Goal: Information Seeking & Learning: Learn about a topic

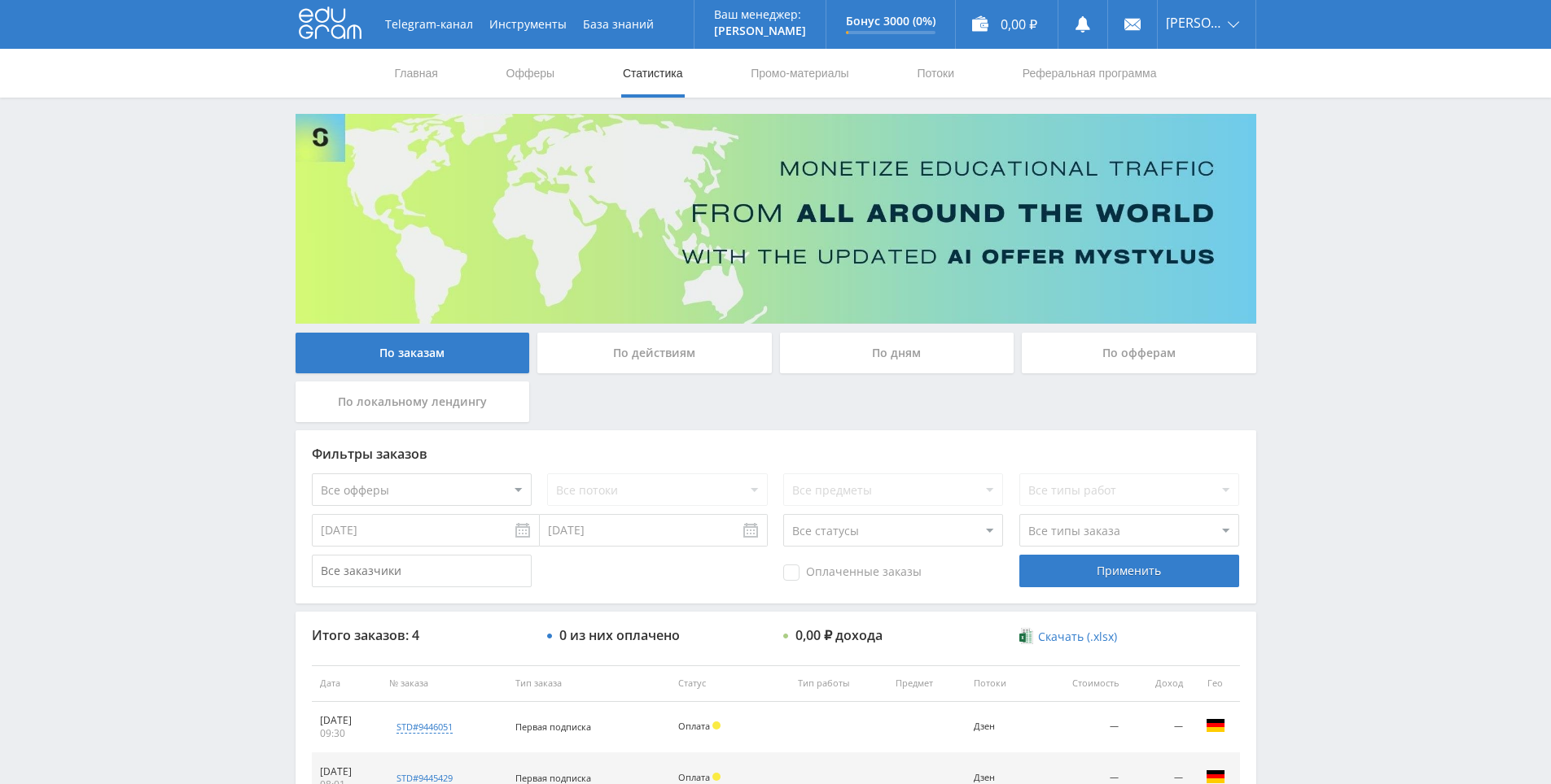
click at [1335, 299] on div "Telegram-канал Инструменты База знаний Ваш менеджер: [PERSON_NAME] Online @edug…" at bounding box center [775, 512] width 1551 height 1026
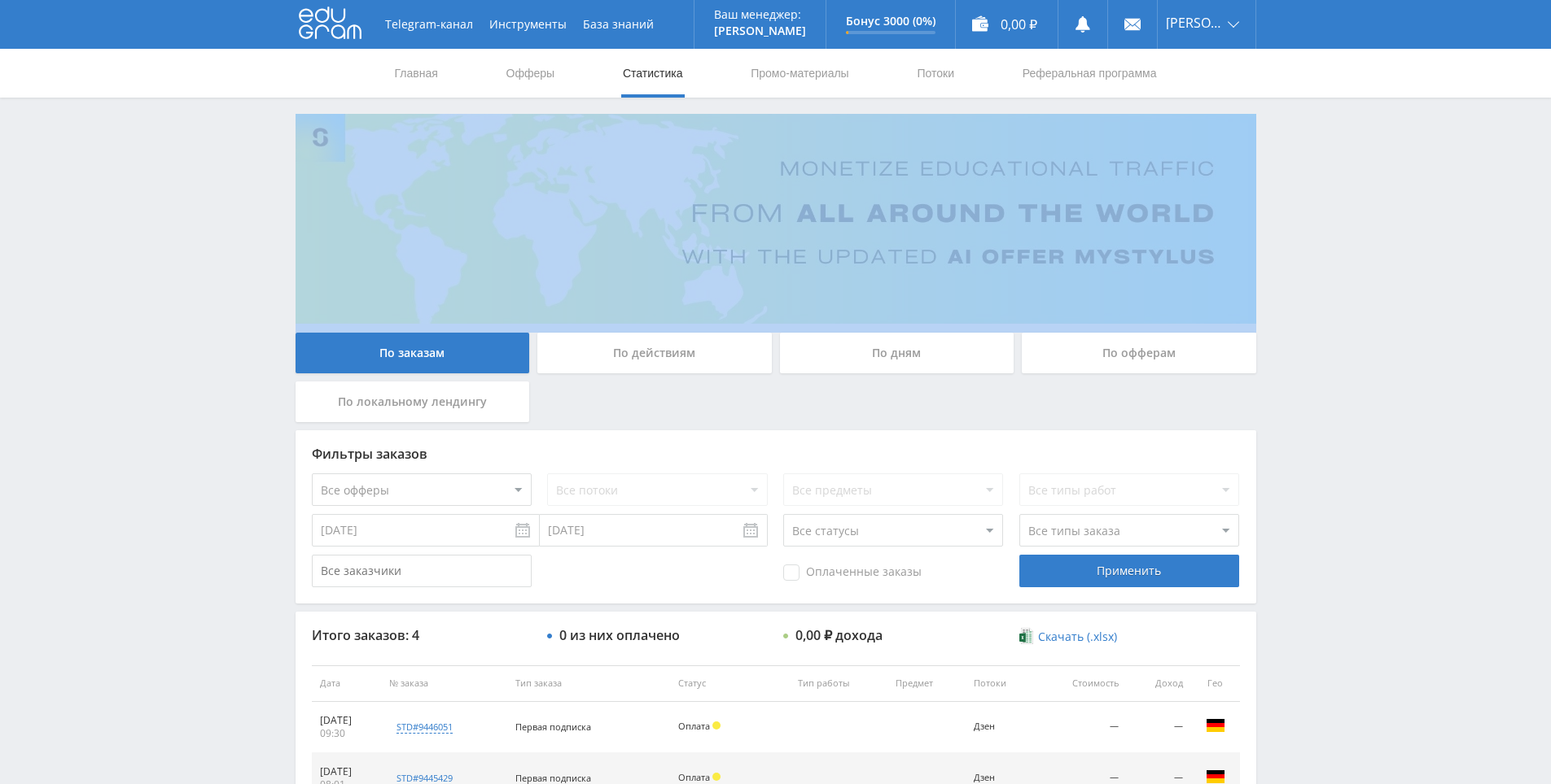
click at [1335, 299] on div "Telegram-канал Инструменты База знаний Ваш менеджер: [PERSON_NAME] Online @edug…" at bounding box center [775, 512] width 1551 height 1026
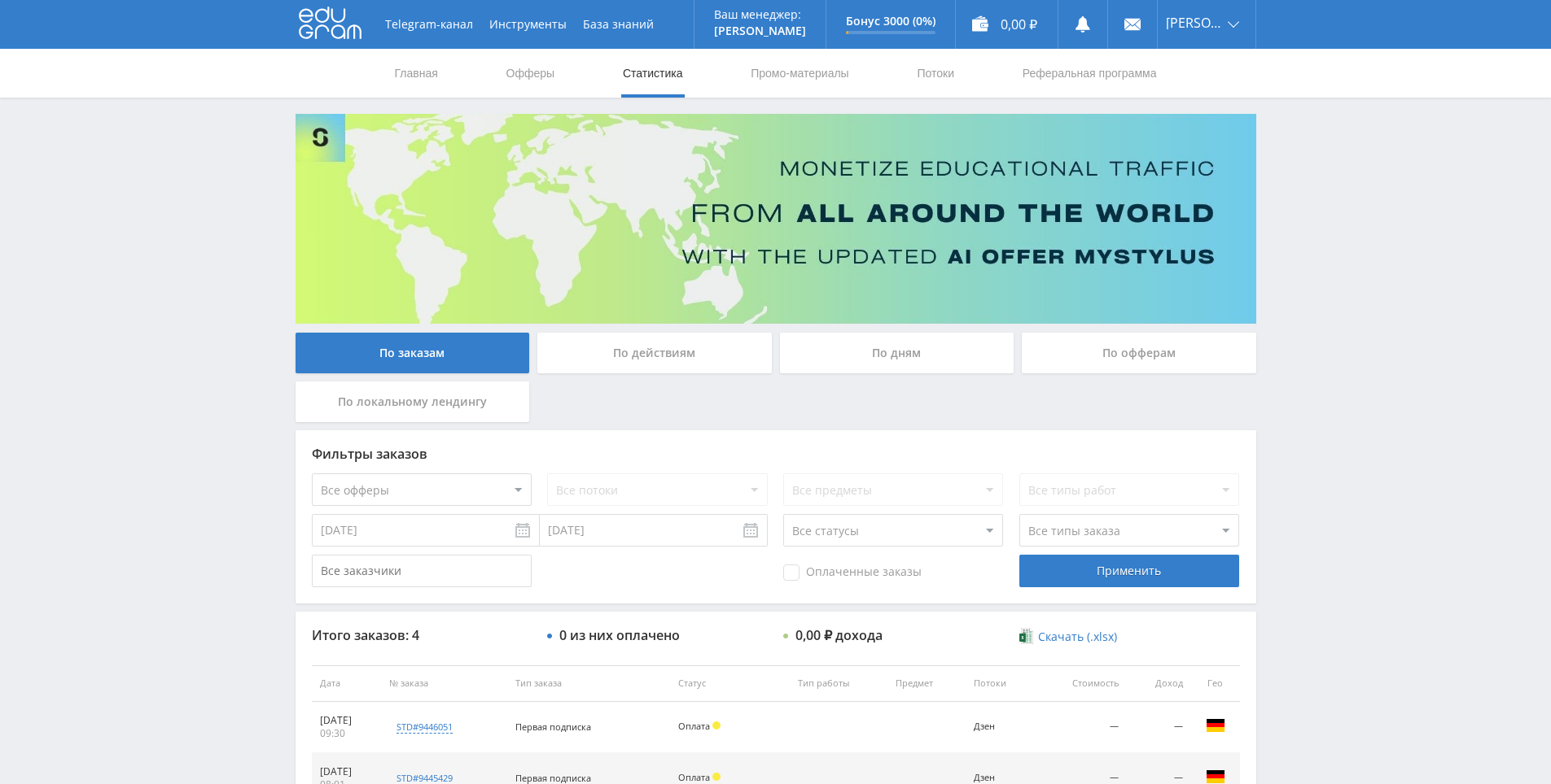
click at [1321, 231] on div "Telegram-канал Инструменты База знаний Ваш менеджер: [PERSON_NAME] Online @edug…" at bounding box center [775, 512] width 1551 height 1026
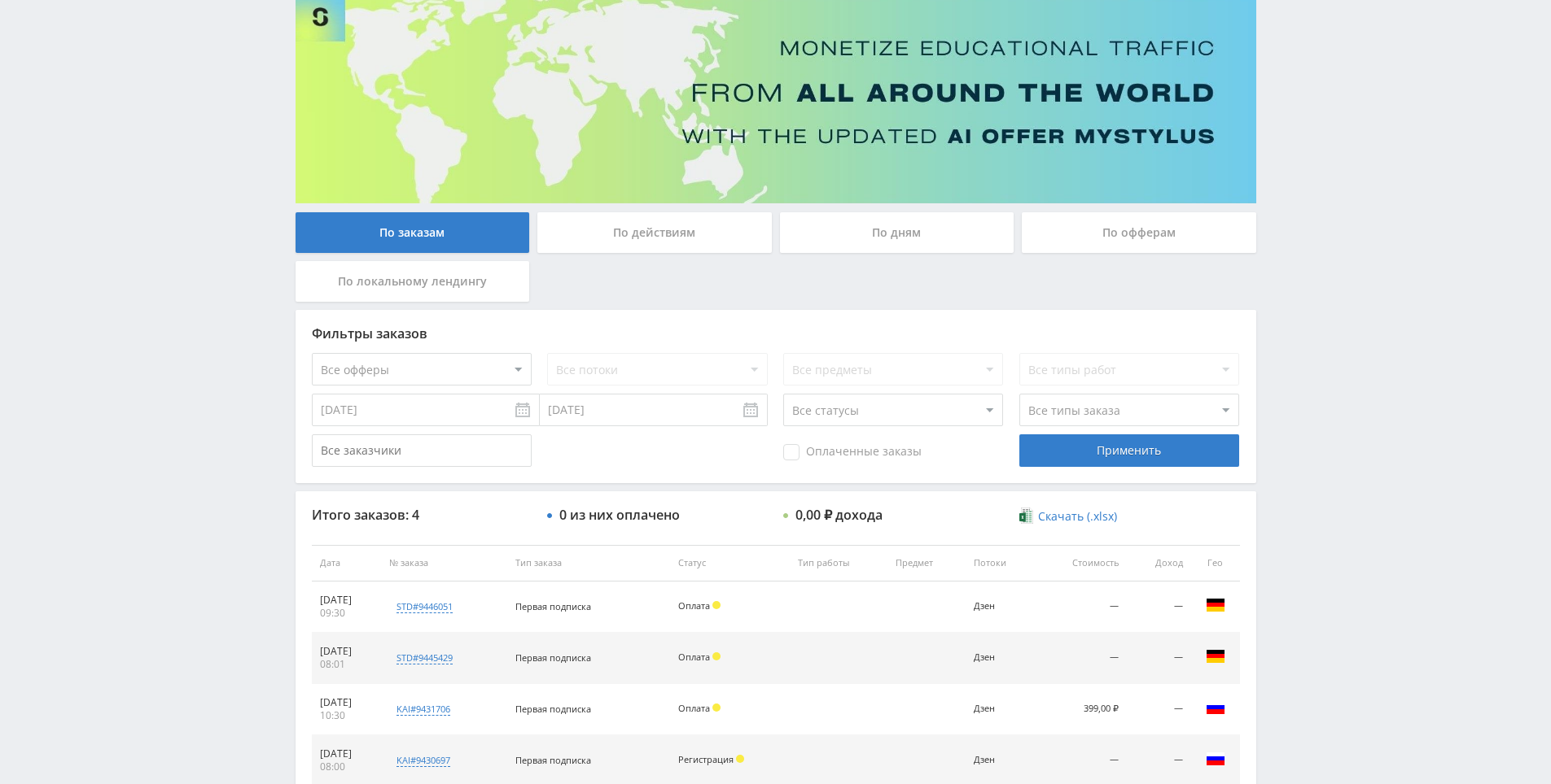
scroll to position [242, 0]
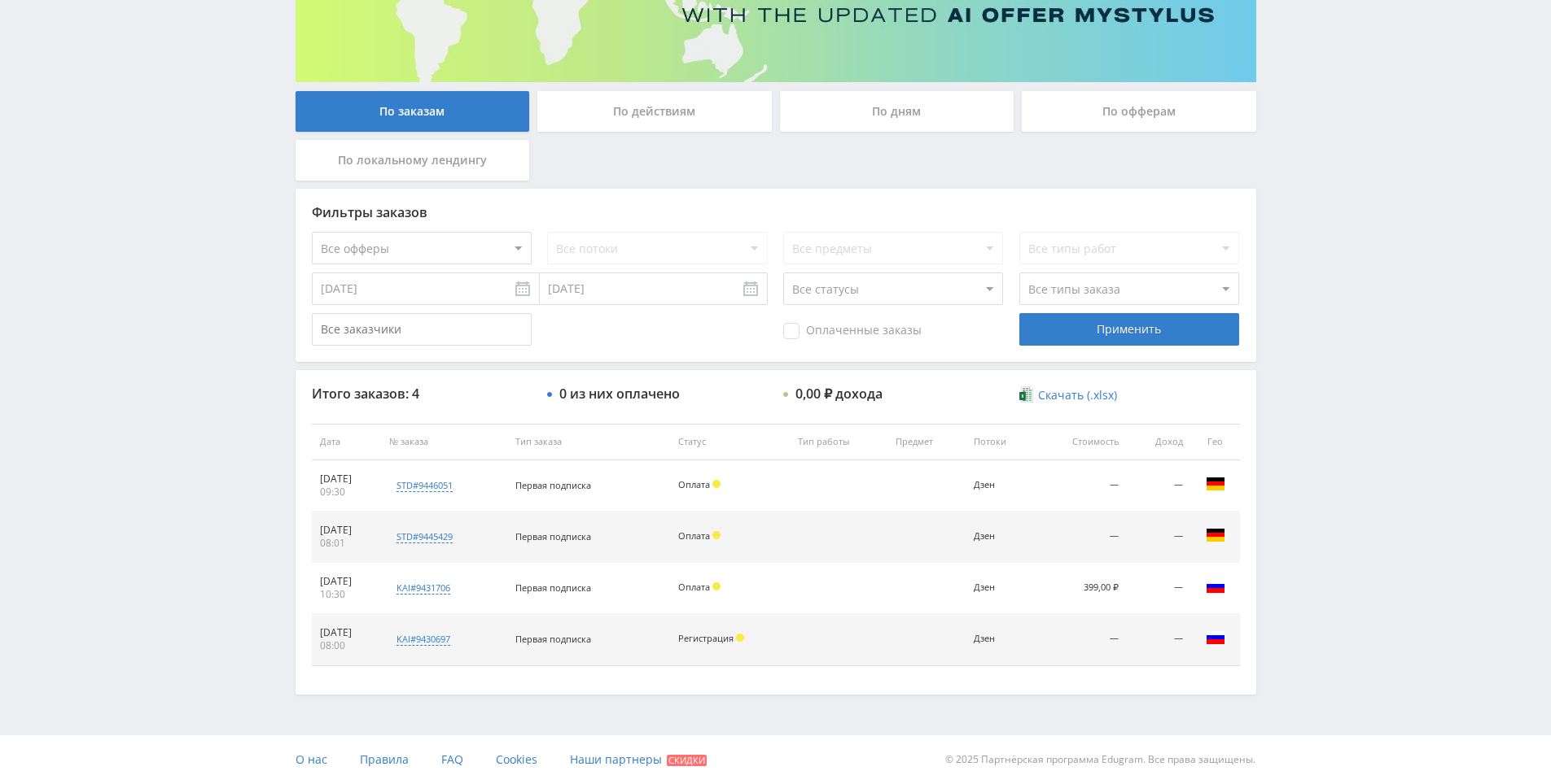
drag, startPoint x: 1323, startPoint y: 299, endPoint x: 1323, endPoint y: 396, distance: 97.0
drag, startPoint x: 1323, startPoint y: 396, endPoint x: 1324, endPoint y: 384, distance: 12.0
click at [1323, 394] on div "Telegram-канал Инструменты База знаний Ваш менеджер: [PERSON_NAME] Online @edug…" at bounding box center [775, 271] width 1551 height 1026
click at [1324, 384] on div "Telegram-канал Инструменты База знаний Ваш менеджер: [PERSON_NAME] Online @edug…" at bounding box center [775, 271] width 1551 height 1026
click at [1323, 316] on div "Telegram-канал Инструменты База знаний Ваш менеджер: [PERSON_NAME] Online @edug…" at bounding box center [775, 271] width 1551 height 1026
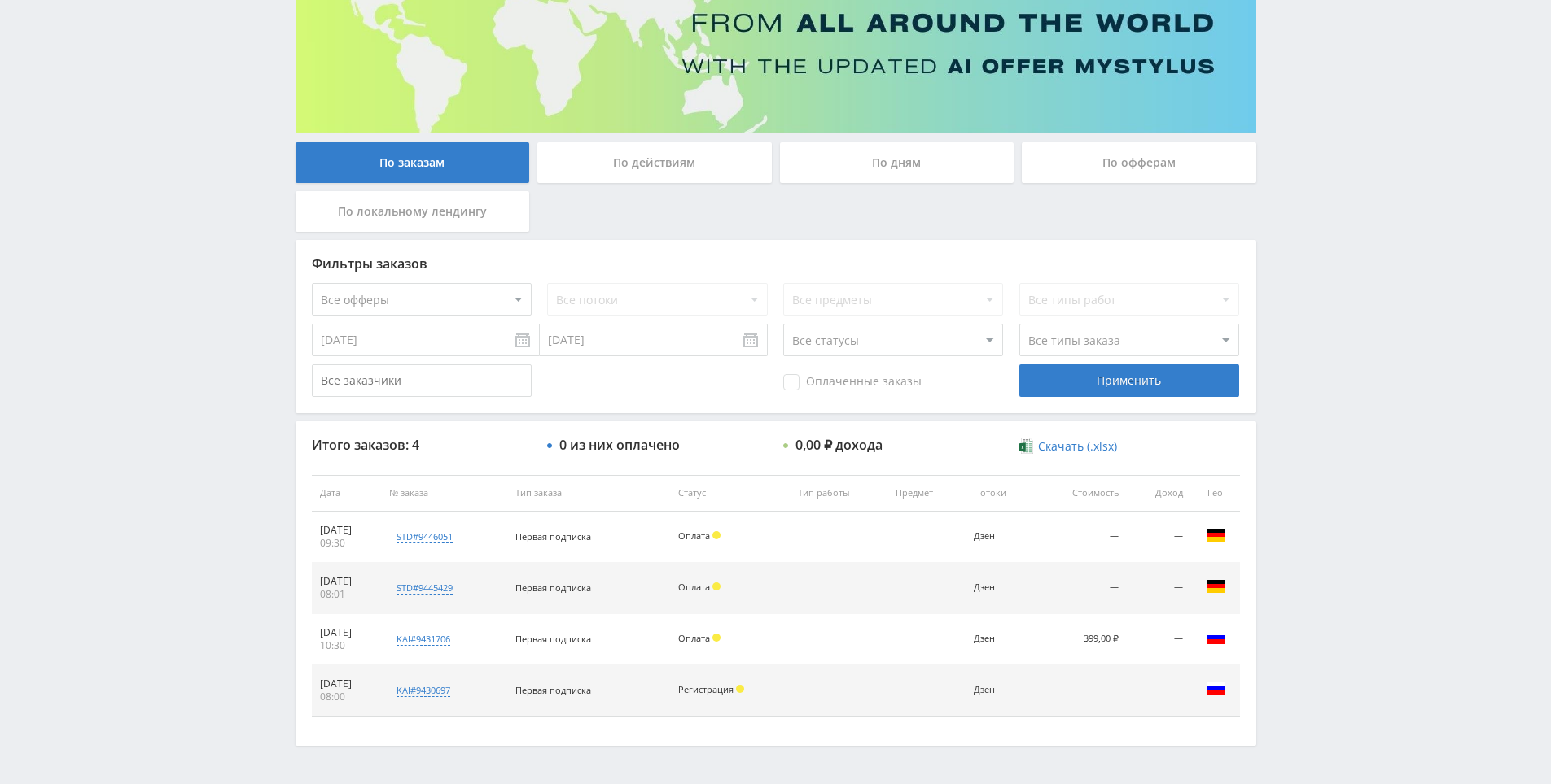
drag, startPoint x: 1323, startPoint y: 332, endPoint x: 1330, endPoint y: 211, distance: 121.2
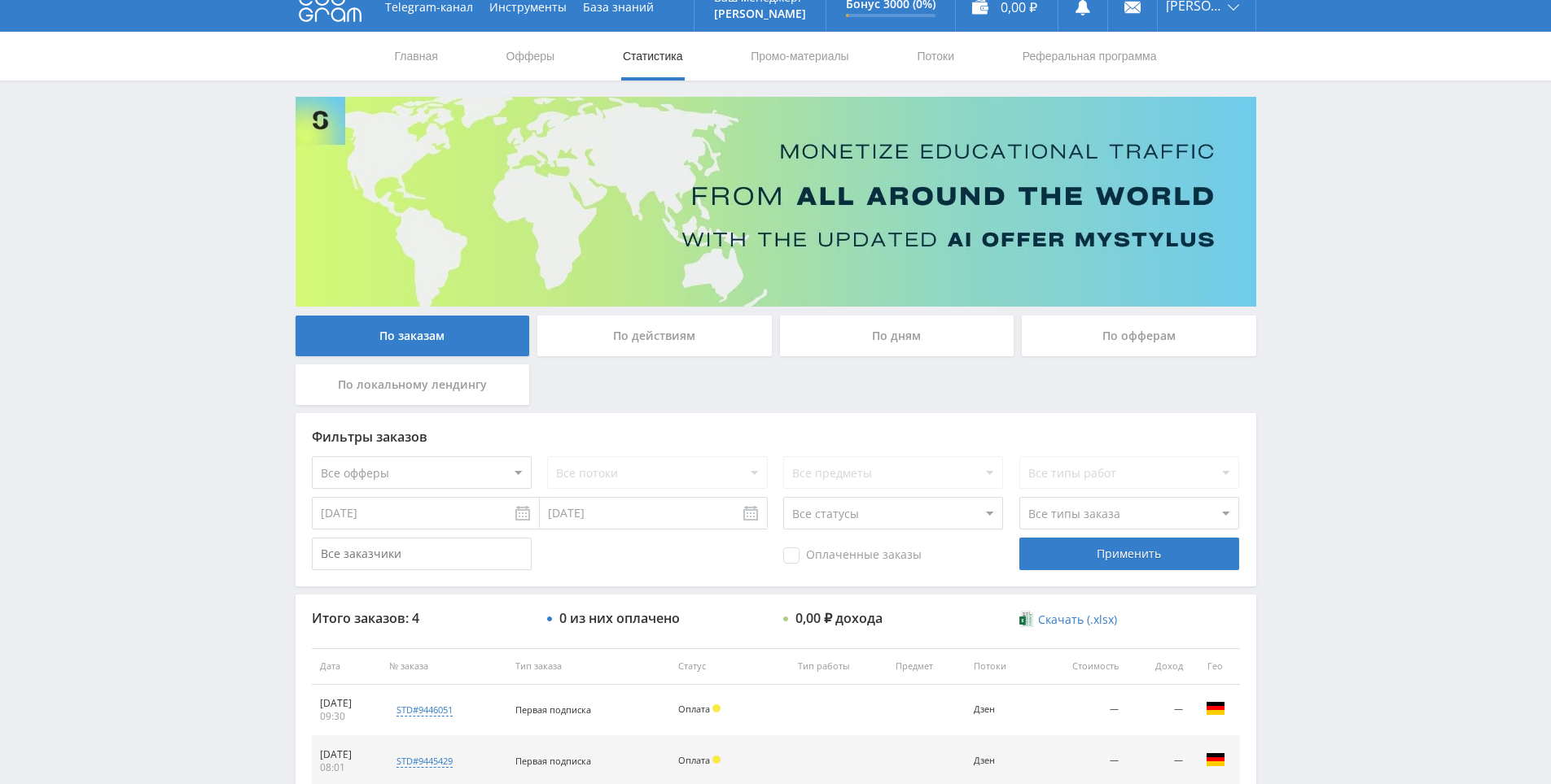
scroll to position [0, 0]
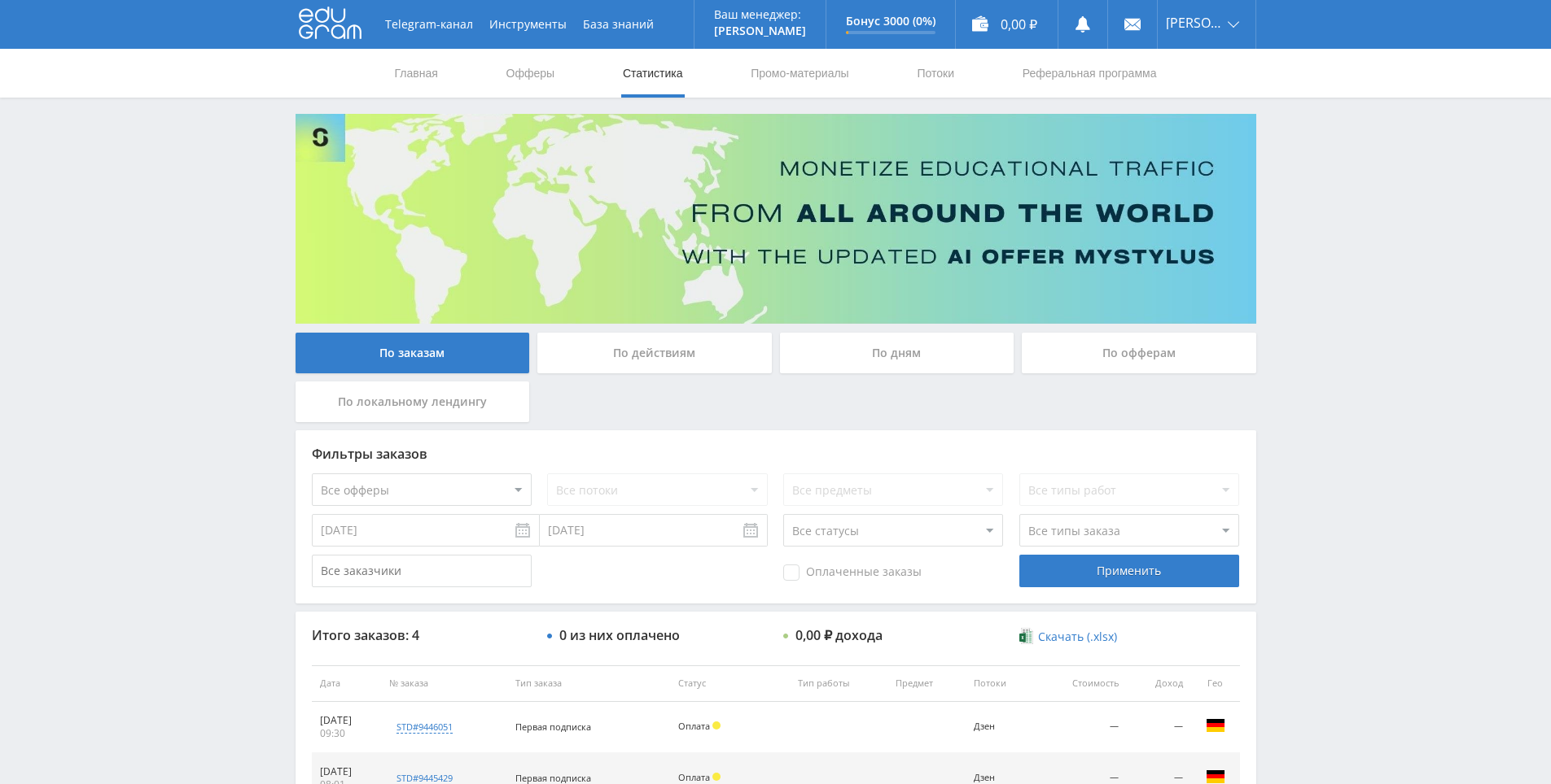
click at [1332, 211] on div "Telegram-канал Инструменты База знаний Ваш менеджер: [PERSON_NAME] Online @edug…" at bounding box center [775, 512] width 1551 height 1026
click at [1334, 217] on div "Telegram-канал Инструменты База знаний Ваш менеджер: [PERSON_NAME] Online @edug…" at bounding box center [775, 512] width 1551 height 1026
click at [1330, 129] on div "Telegram-канал Инструменты База знаний Ваш менеджер: [PERSON_NAME] Online @edug…" at bounding box center [775, 512] width 1551 height 1026
click at [1332, 135] on div "Telegram-канал Инструменты База знаний Ваш менеджер: [PERSON_NAME] Online @edug…" at bounding box center [775, 512] width 1551 height 1026
drag, startPoint x: 1326, startPoint y: 131, endPoint x: 1300, endPoint y: 124, distance: 26.9
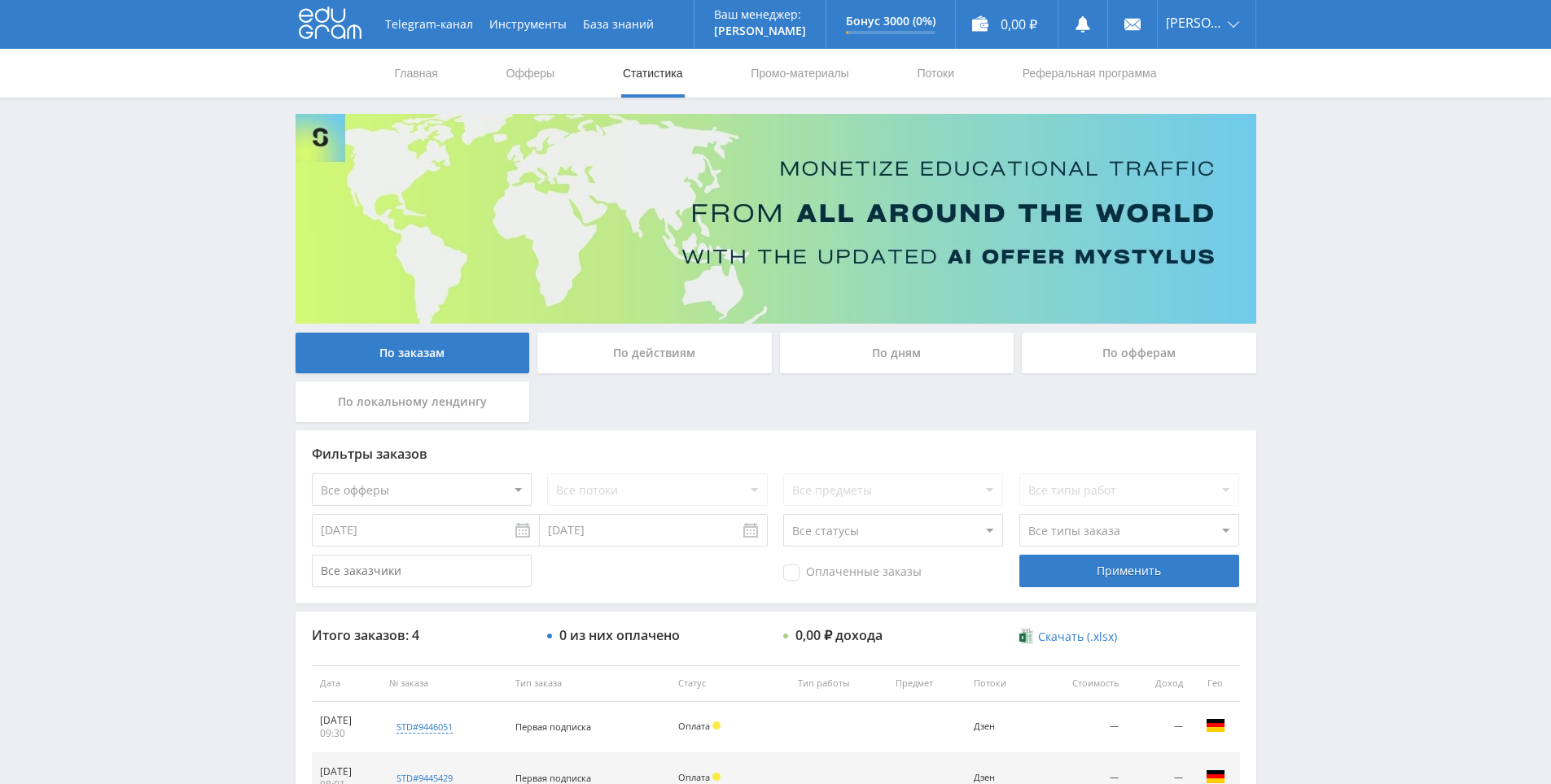
click at [1323, 129] on div "Telegram-канал Инструменты База знаний Ваш менеджер: [PERSON_NAME] Online @edug…" at bounding box center [775, 512] width 1551 height 1026
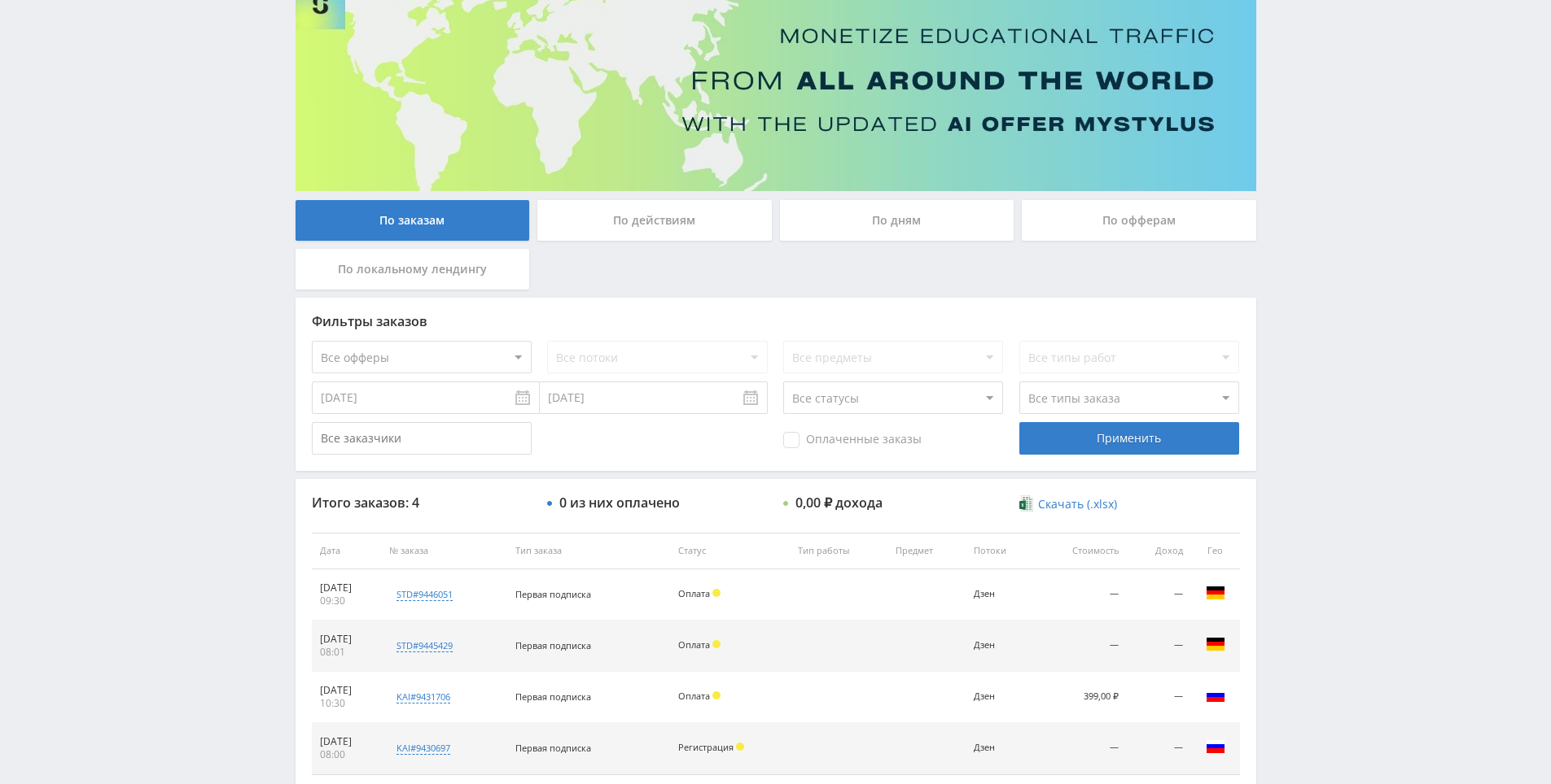
scroll to position [163, 0]
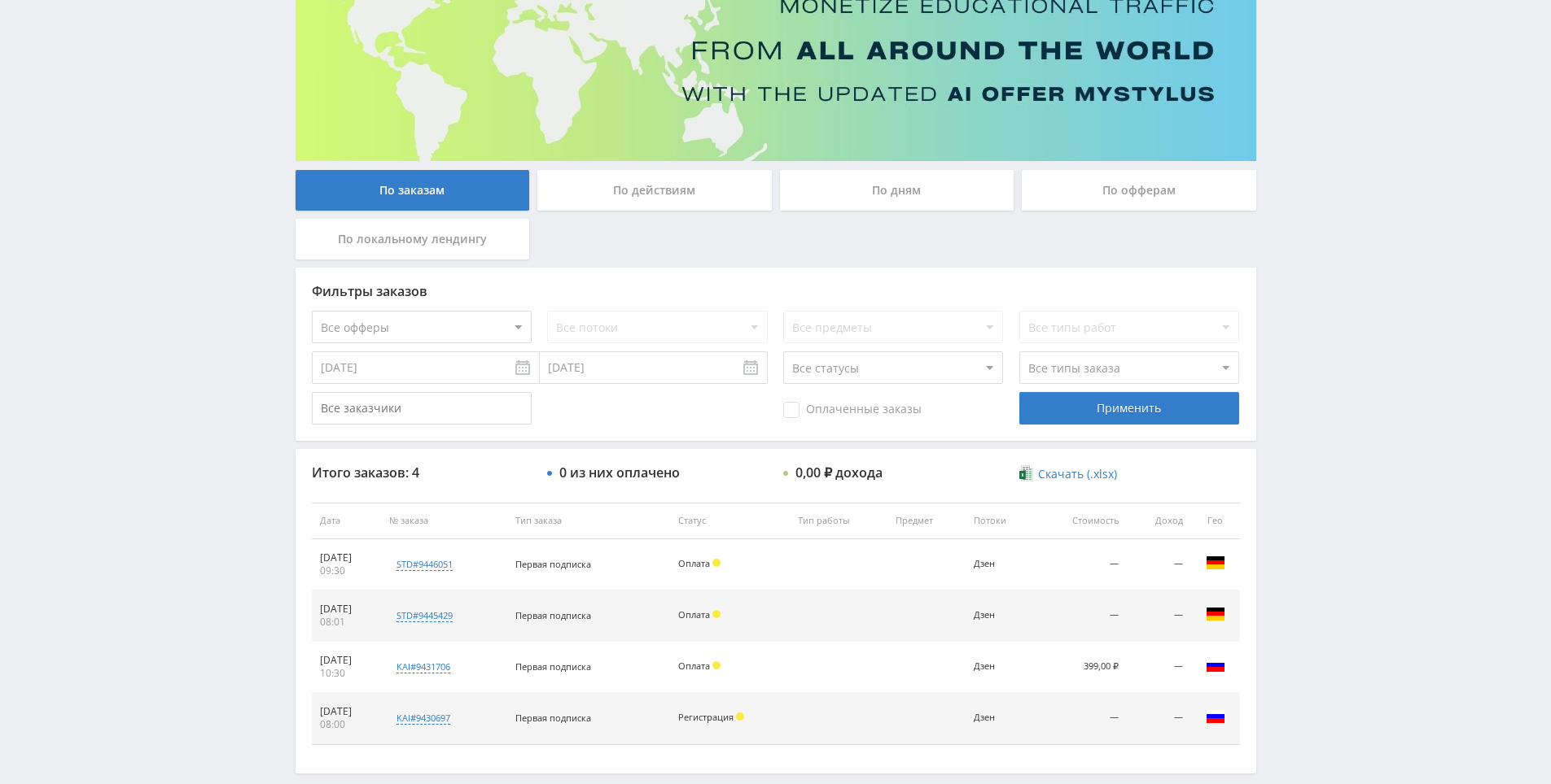
click at [1303, 519] on div "Telegram-канал Инструменты База знаний Ваш менеджер: [PERSON_NAME] Online @edug…" at bounding box center [775, 350] width 1551 height 1026
click at [1303, 405] on div "Telegram-канал Инструменты База знаний Ваш менеджер: [PERSON_NAME] Online @edug…" at bounding box center [775, 350] width 1551 height 1026
drag, startPoint x: 1303, startPoint y: 404, endPoint x: 1297, endPoint y: 374, distance: 30.6
click at [1288, 350] on div "Telegram-канал Инструменты База знаний Ваш менеджер: [PERSON_NAME] Online @edug…" at bounding box center [775, 350] width 1551 height 1026
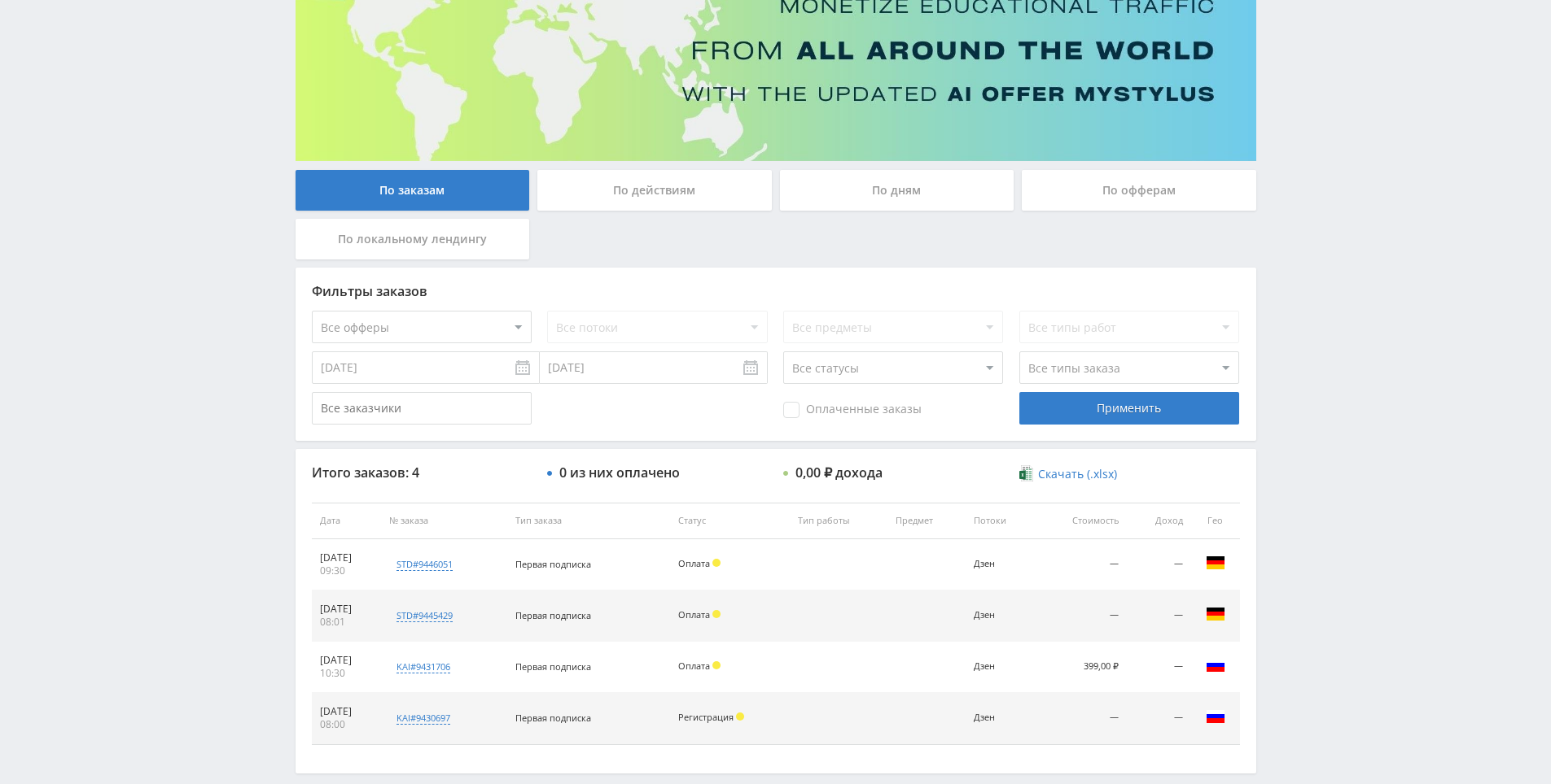
click at [1288, 329] on div "Telegram-канал Инструменты База знаний Ваш менеджер: [PERSON_NAME] Online @edug…" at bounding box center [775, 350] width 1551 height 1026
drag, startPoint x: 1335, startPoint y: 399, endPoint x: 1302, endPoint y: 188, distance: 213.6
click at [1302, 188] on div "Telegram-канал Инструменты База знаний Ваш менеджер: [PERSON_NAME] Online @edug…" at bounding box center [775, 350] width 1551 height 1026
click at [1308, 178] on div "Telegram-канал Инструменты База знаний Ваш менеджер: [PERSON_NAME] Online @edug…" at bounding box center [775, 350] width 1551 height 1026
click at [1318, 134] on div "Telegram-канал Инструменты База знаний Ваш менеджер: [PERSON_NAME] Online @edug…" at bounding box center [775, 350] width 1551 height 1026
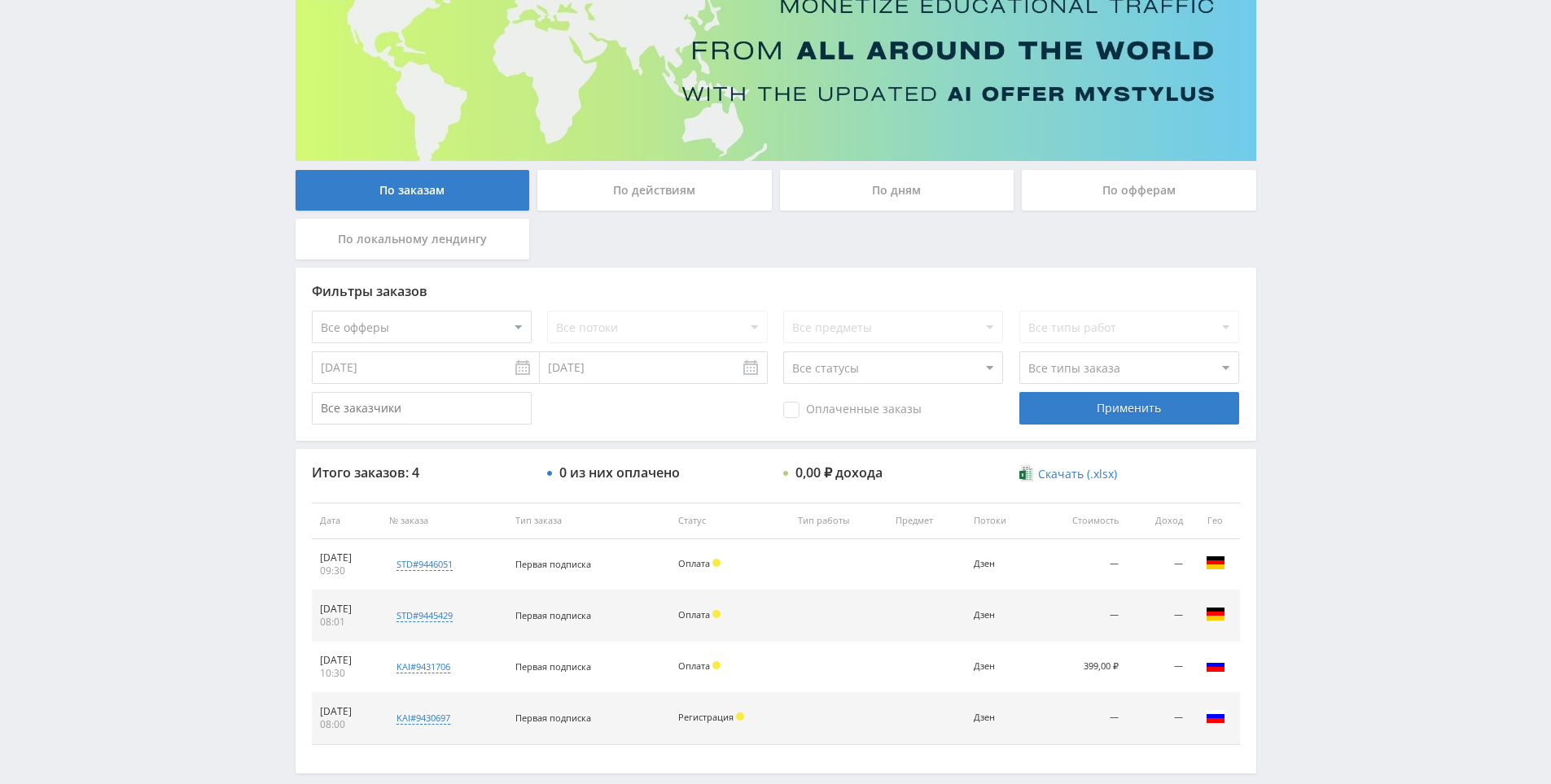
drag, startPoint x: 1317, startPoint y: 282, endPoint x: 1323, endPoint y: 210, distance: 72.2
click at [1323, 210] on div "Telegram-канал Инструменты База знаний Ваш менеджер: [PERSON_NAME] Online @edug…" at bounding box center [775, 350] width 1551 height 1026
click at [1313, 156] on div "Telegram-канал Инструменты База знаний Ваш менеджер: [PERSON_NAME] Online @edug…" at bounding box center [775, 350] width 1551 height 1026
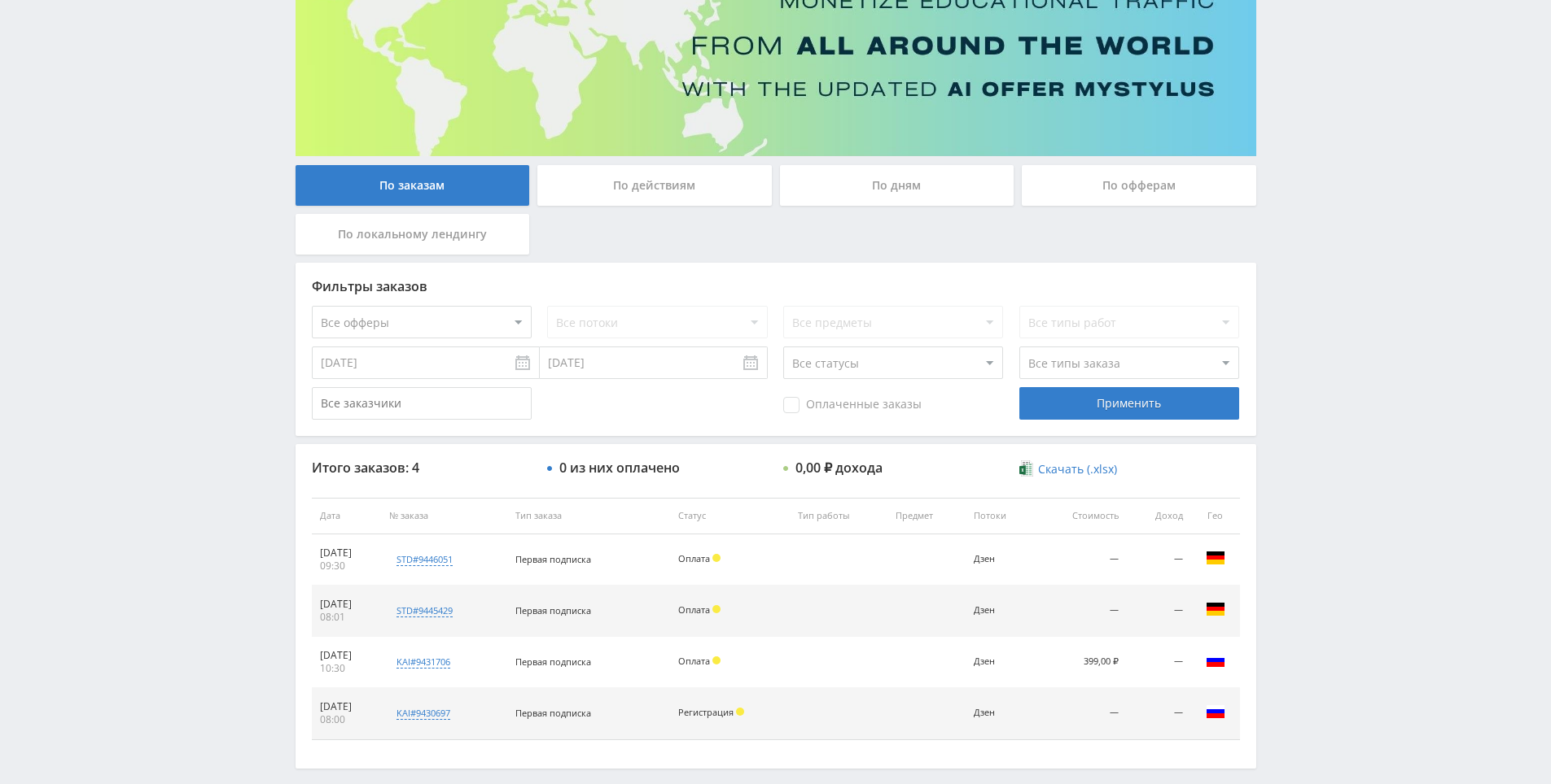
drag, startPoint x: 1227, startPoint y: 426, endPoint x: 1275, endPoint y: 484, distance: 75.3
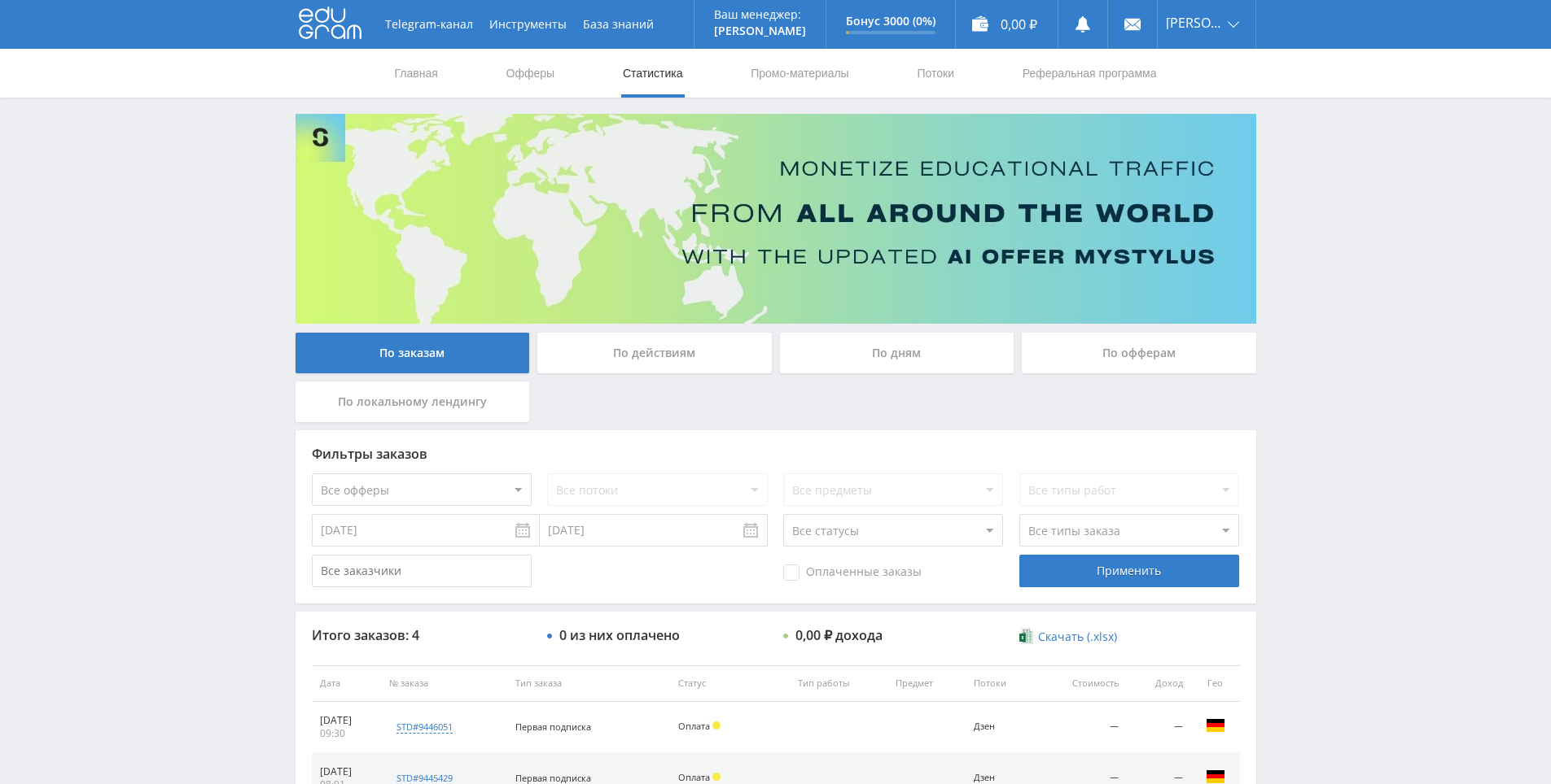
drag, startPoint x: 1275, startPoint y: 484, endPoint x: 1343, endPoint y: 268, distance: 226.5
drag, startPoint x: 1343, startPoint y: 268, endPoint x: 1312, endPoint y: 200, distance: 74.7
click at [1312, 200] on div "Telegram-канал Инструменты База знаний Ваш менеджер: [PERSON_NAME] Online @edug…" at bounding box center [775, 512] width 1551 height 1026
click at [1321, 188] on div "Telegram-канал Инструменты База знаний Ваш менеджер: [PERSON_NAME] Online @edug…" at bounding box center [775, 512] width 1551 height 1026
drag, startPoint x: 1321, startPoint y: 188, endPoint x: 1326, endPoint y: 173, distance: 15.8
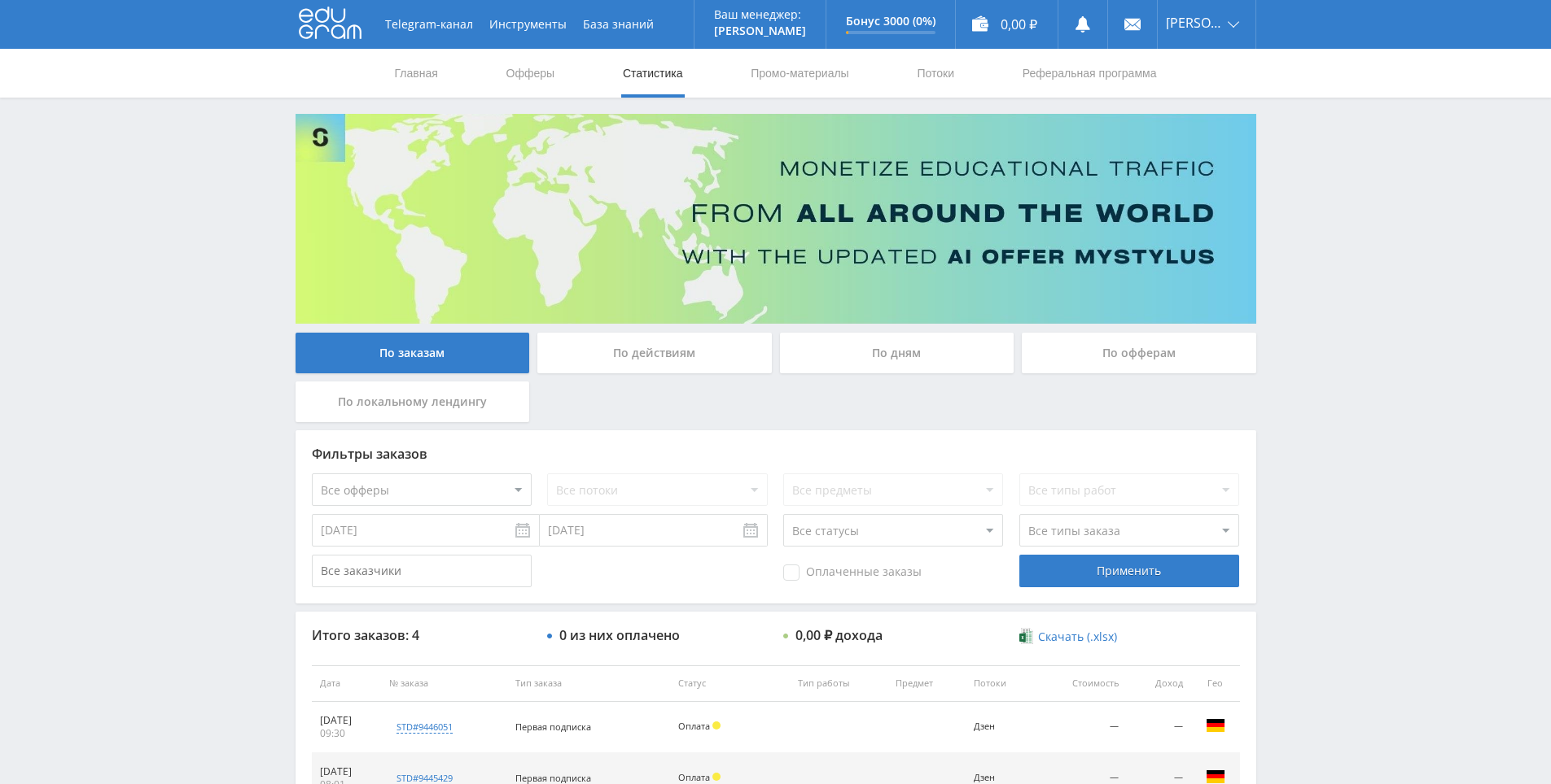
click at [1326, 172] on div "Telegram-канал Инструменты База знаний Ваш менеджер: [PERSON_NAME] Online @edug…" at bounding box center [775, 512] width 1551 height 1026
click at [551, 67] on link "Офферы" at bounding box center [531, 74] width 52 height 49
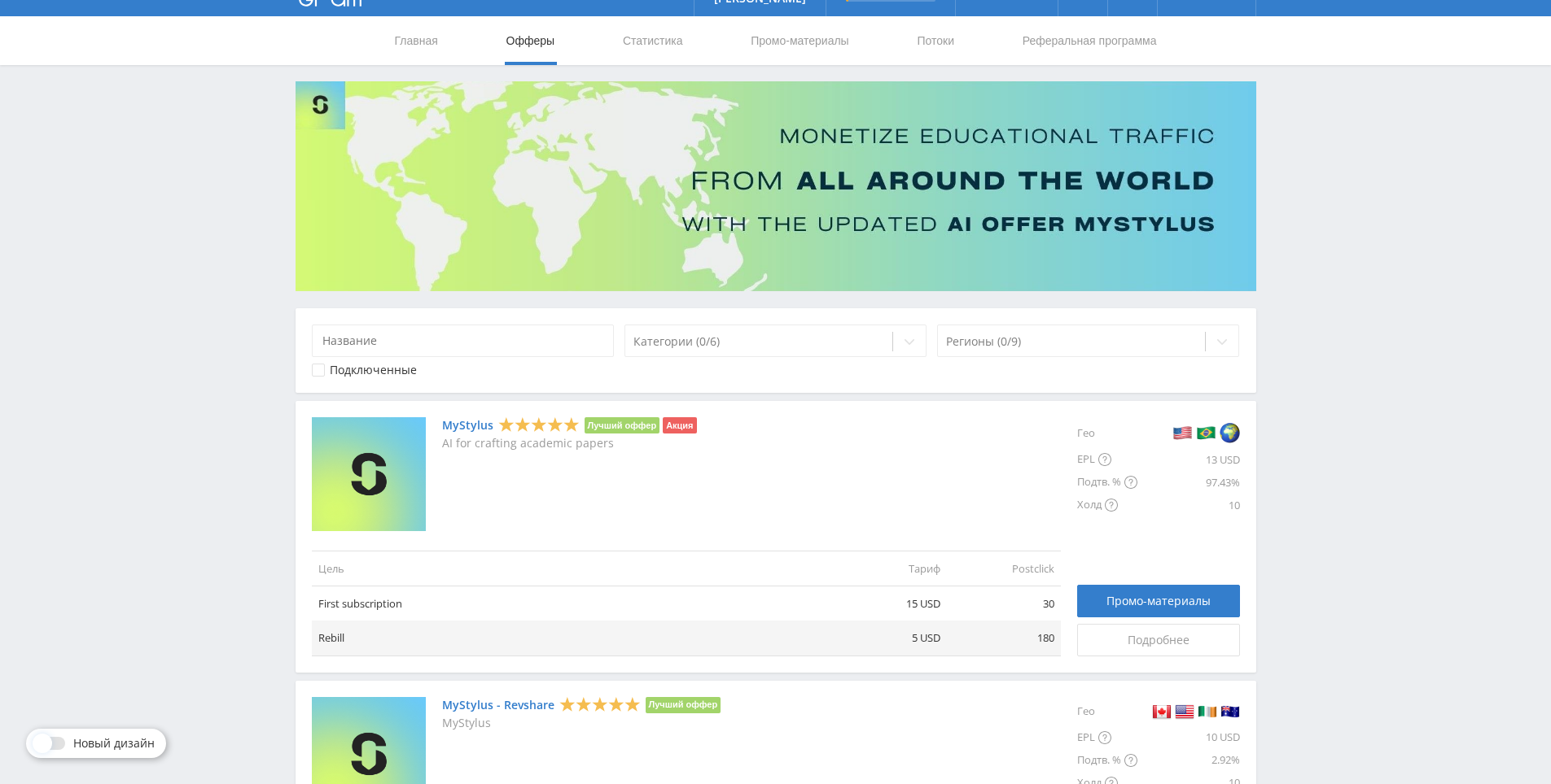
drag, startPoint x: 1345, startPoint y: 349, endPoint x: 1340, endPoint y: 387, distance: 38.3
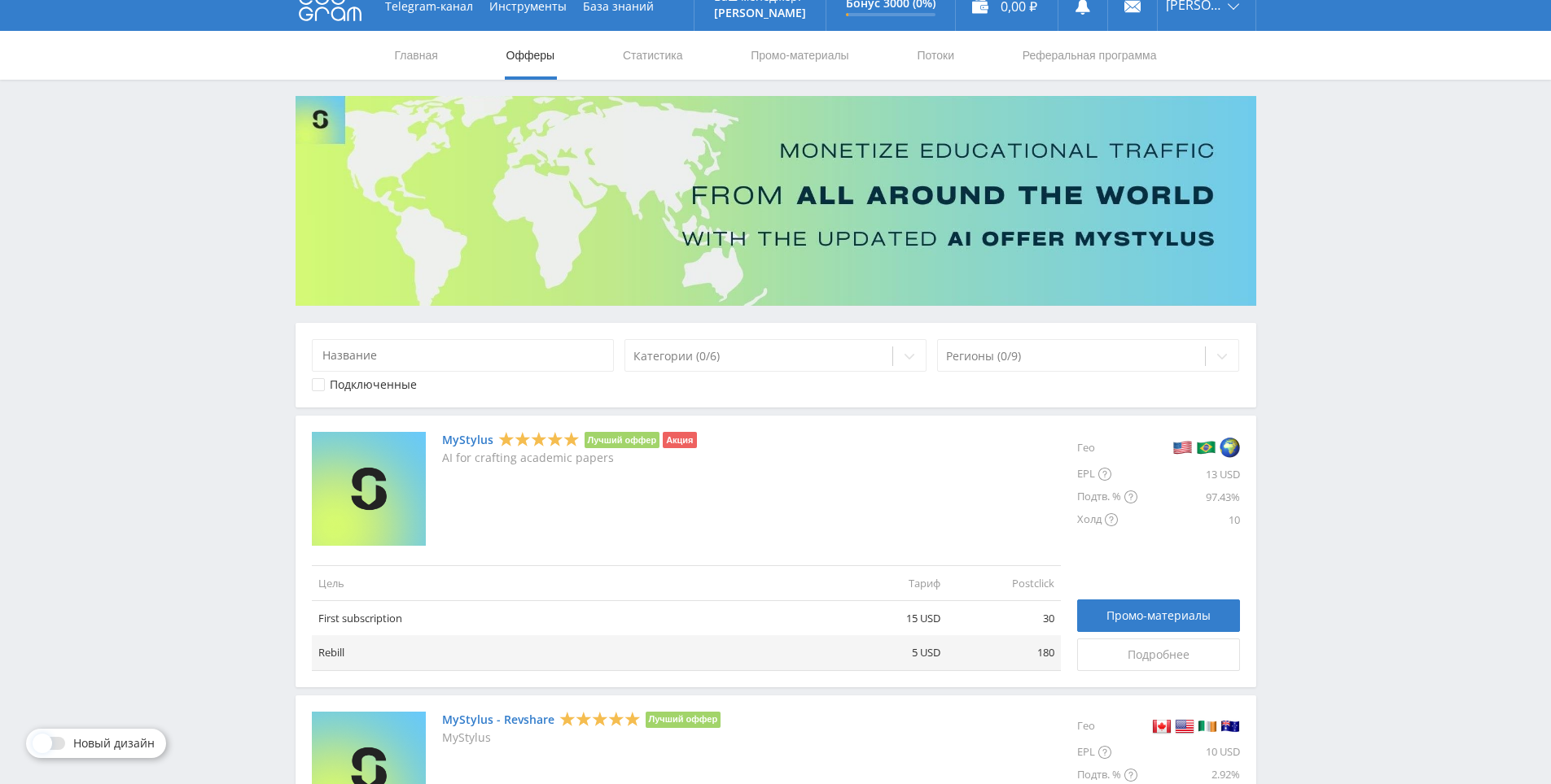
drag, startPoint x: 1340, startPoint y: 387, endPoint x: 1331, endPoint y: 332, distance: 55.7
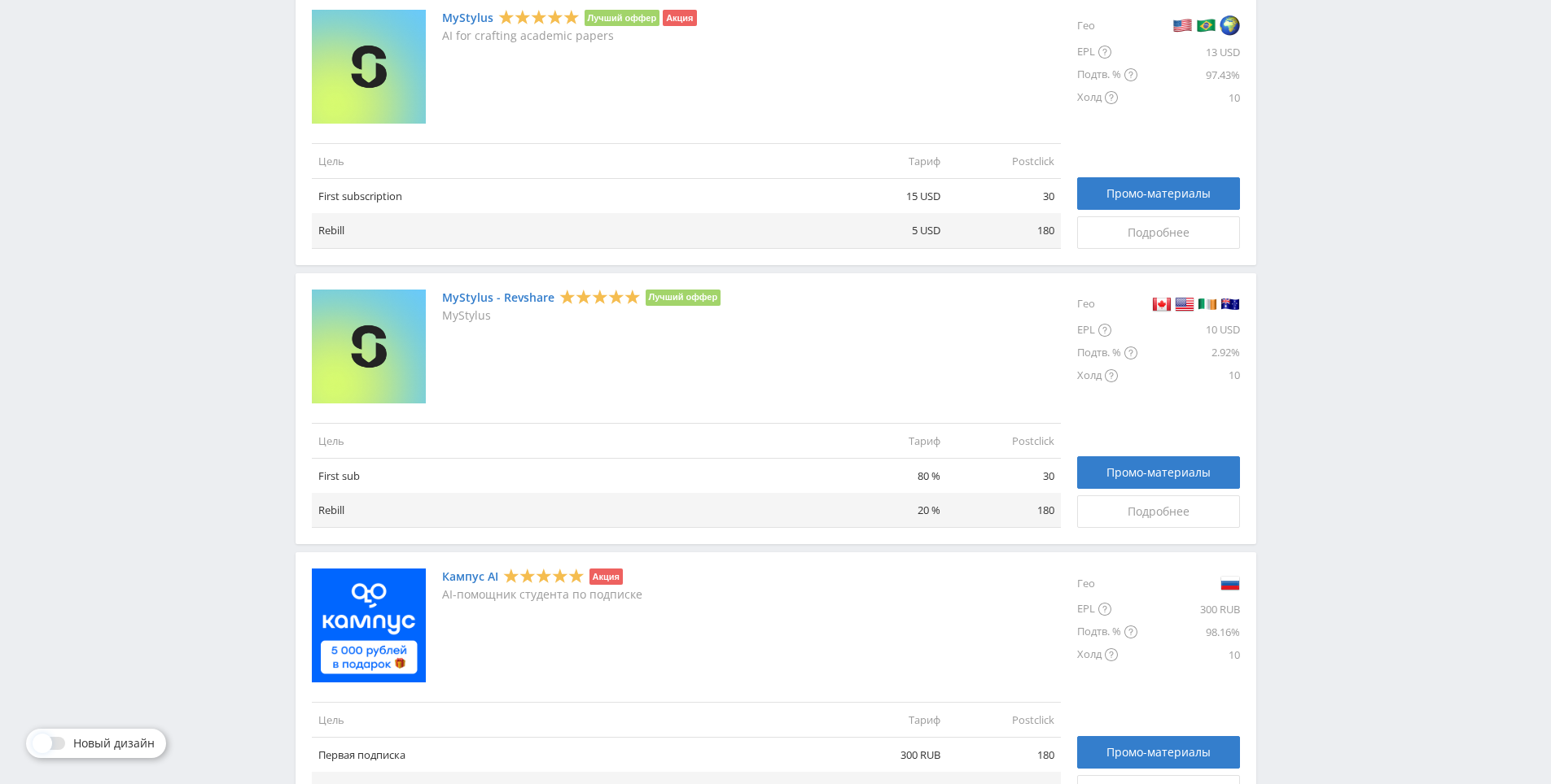
scroll to position [1738, 0]
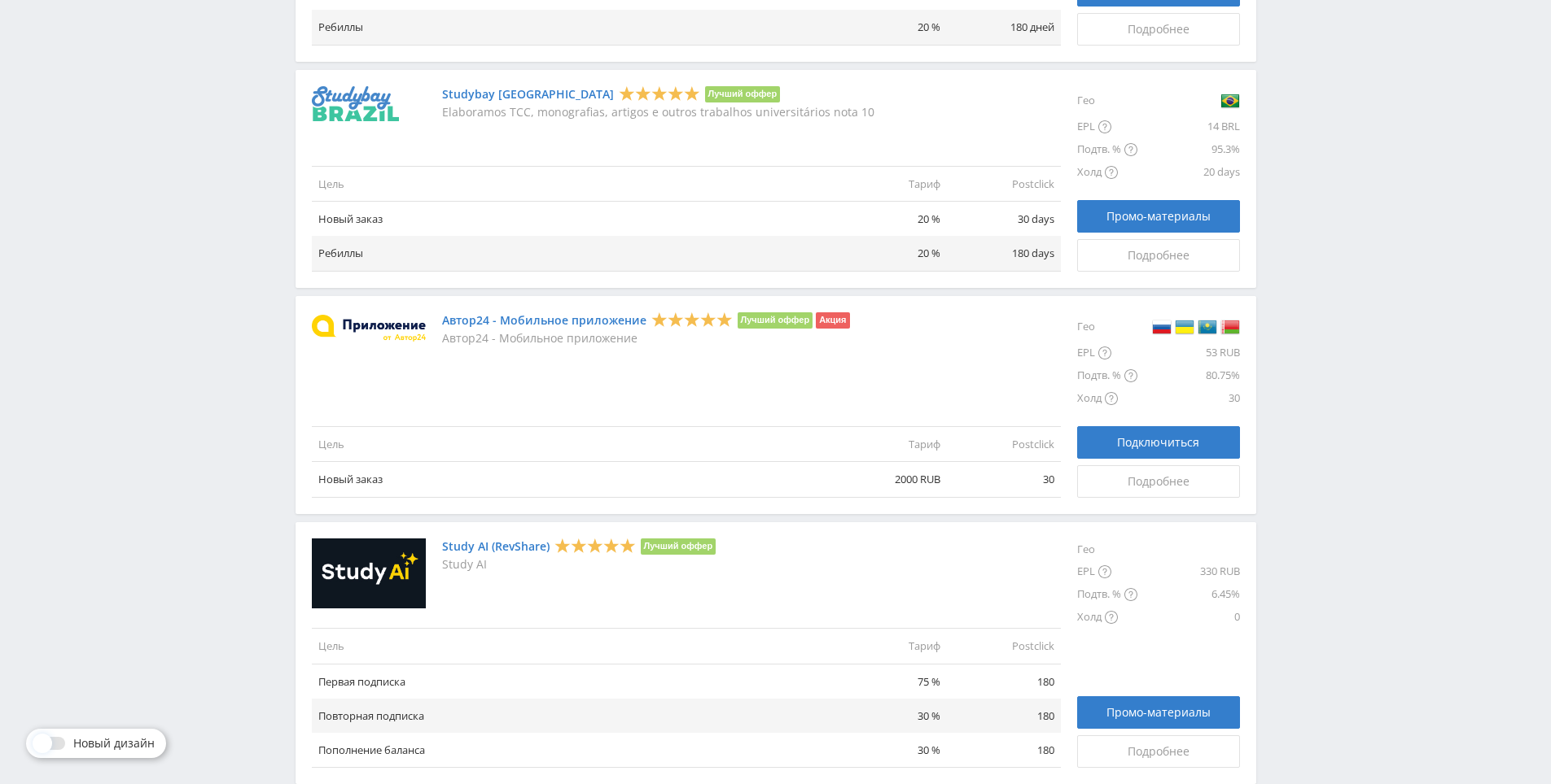
drag, startPoint x: 1320, startPoint y: 378, endPoint x: 1320, endPoint y: 495, distance: 117.0
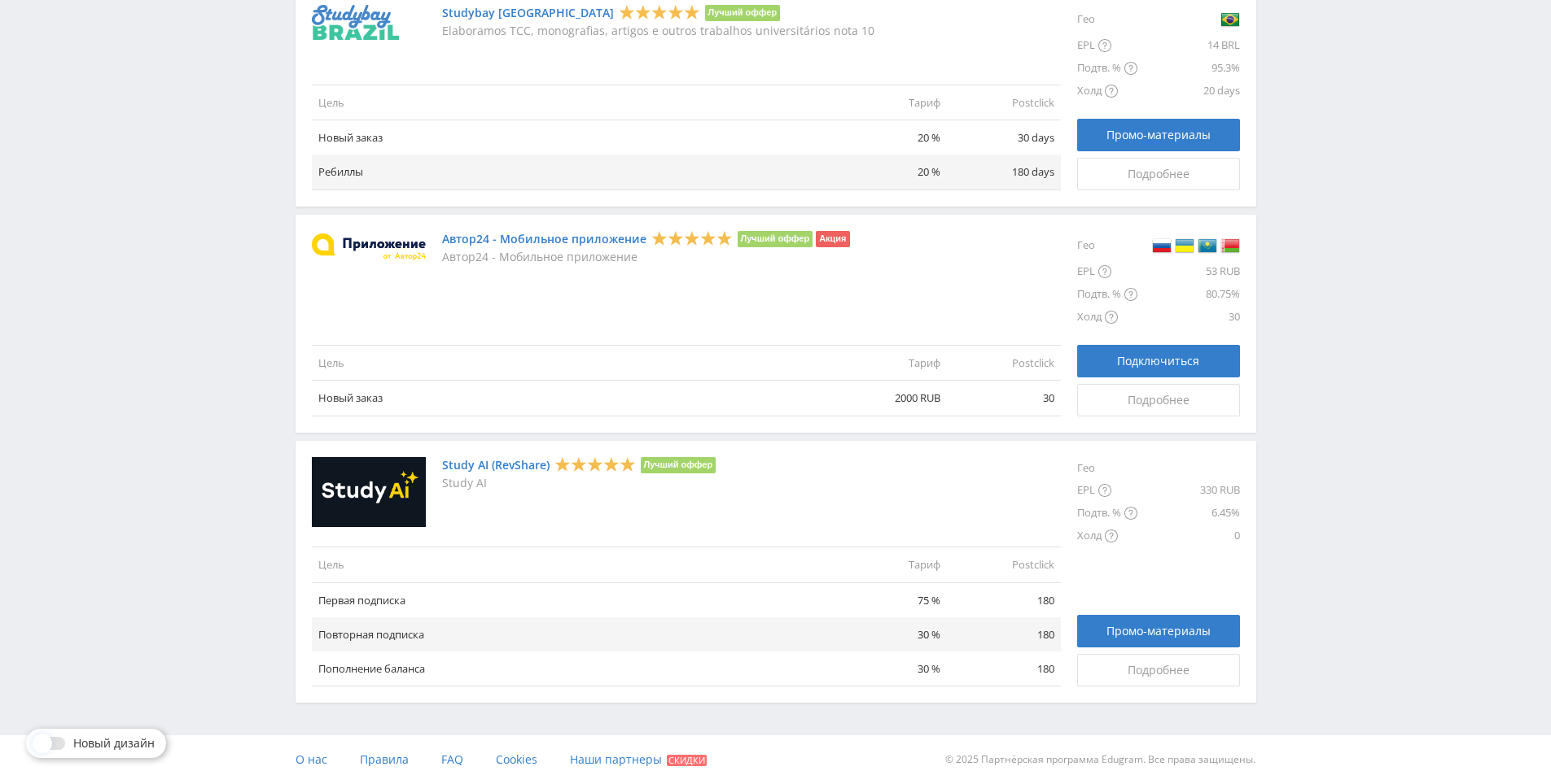
drag, startPoint x: 1319, startPoint y: 493, endPoint x: 1300, endPoint y: 583, distance: 92.0
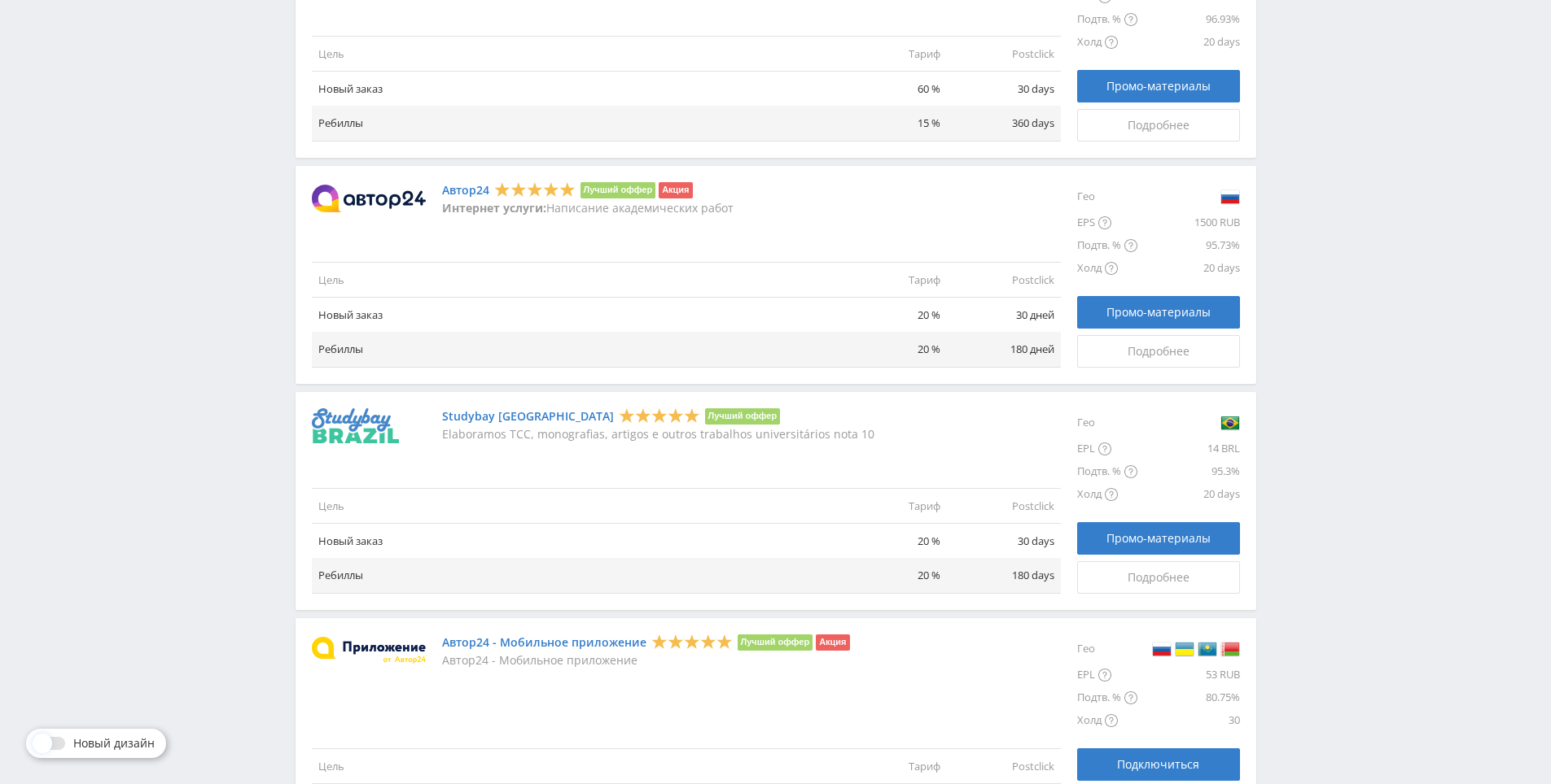
drag, startPoint x: 1293, startPoint y: 563, endPoint x: 1282, endPoint y: 499, distance: 64.9
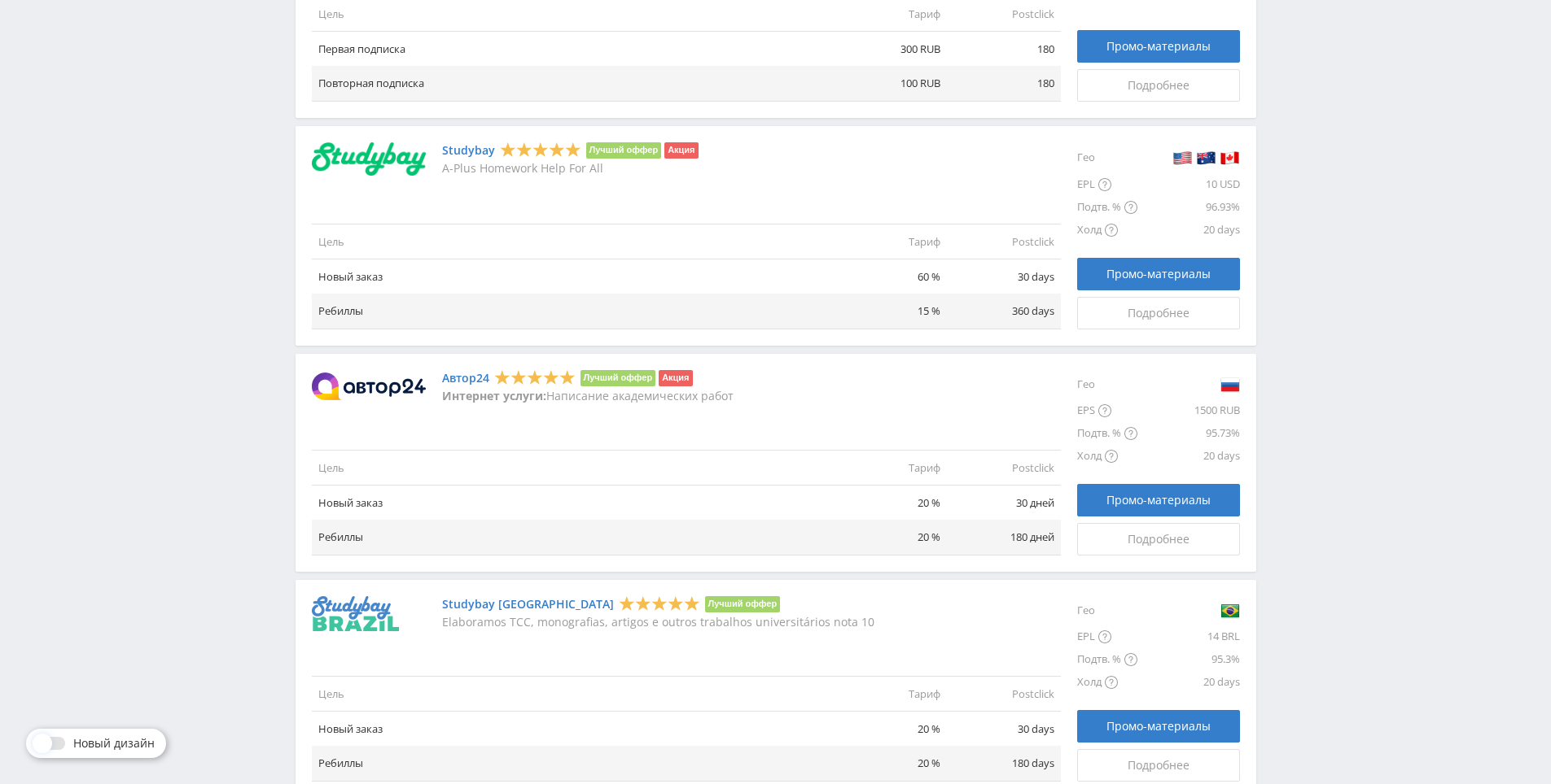
scroll to position [1128, 0]
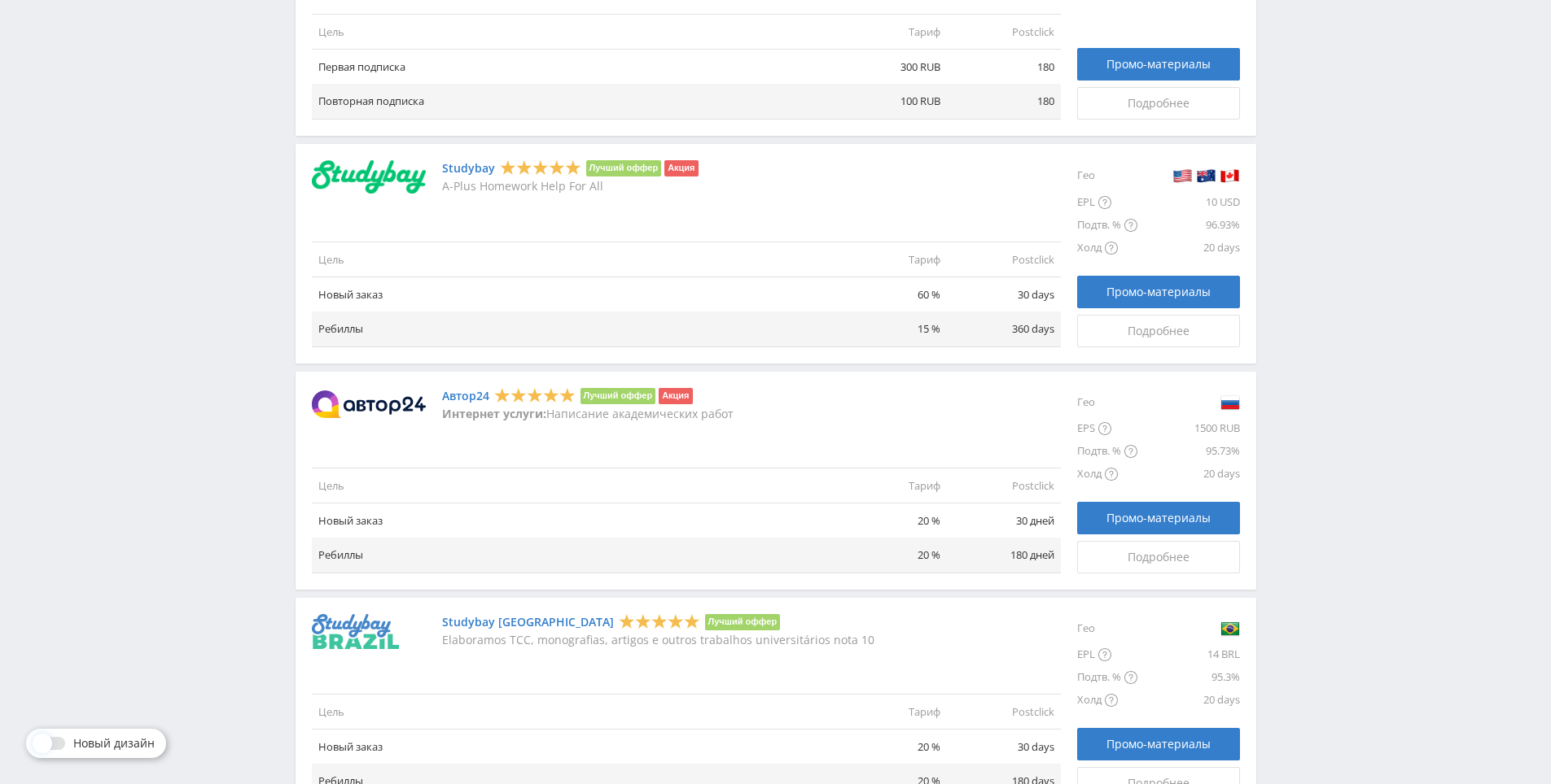
drag, startPoint x: 1282, startPoint y: 498, endPoint x: 1234, endPoint y: 467, distance: 57.1
drag, startPoint x: 1332, startPoint y: 401, endPoint x: 1315, endPoint y: 326, distance: 76.9
click at [1315, 325] on div "Telegram-канал Инструменты База знаний Ваш менеджер: [PERSON_NAME] Online @edug…" at bounding box center [775, 133] width 1551 height 2523
drag, startPoint x: 1315, startPoint y: 325, endPoint x: 1308, endPoint y: 267, distance: 58.4
click at [1308, 267] on div "Telegram-канал Инструменты База знаний Ваш менеджер: [PERSON_NAME] Online @edug…" at bounding box center [775, 133] width 1551 height 2523
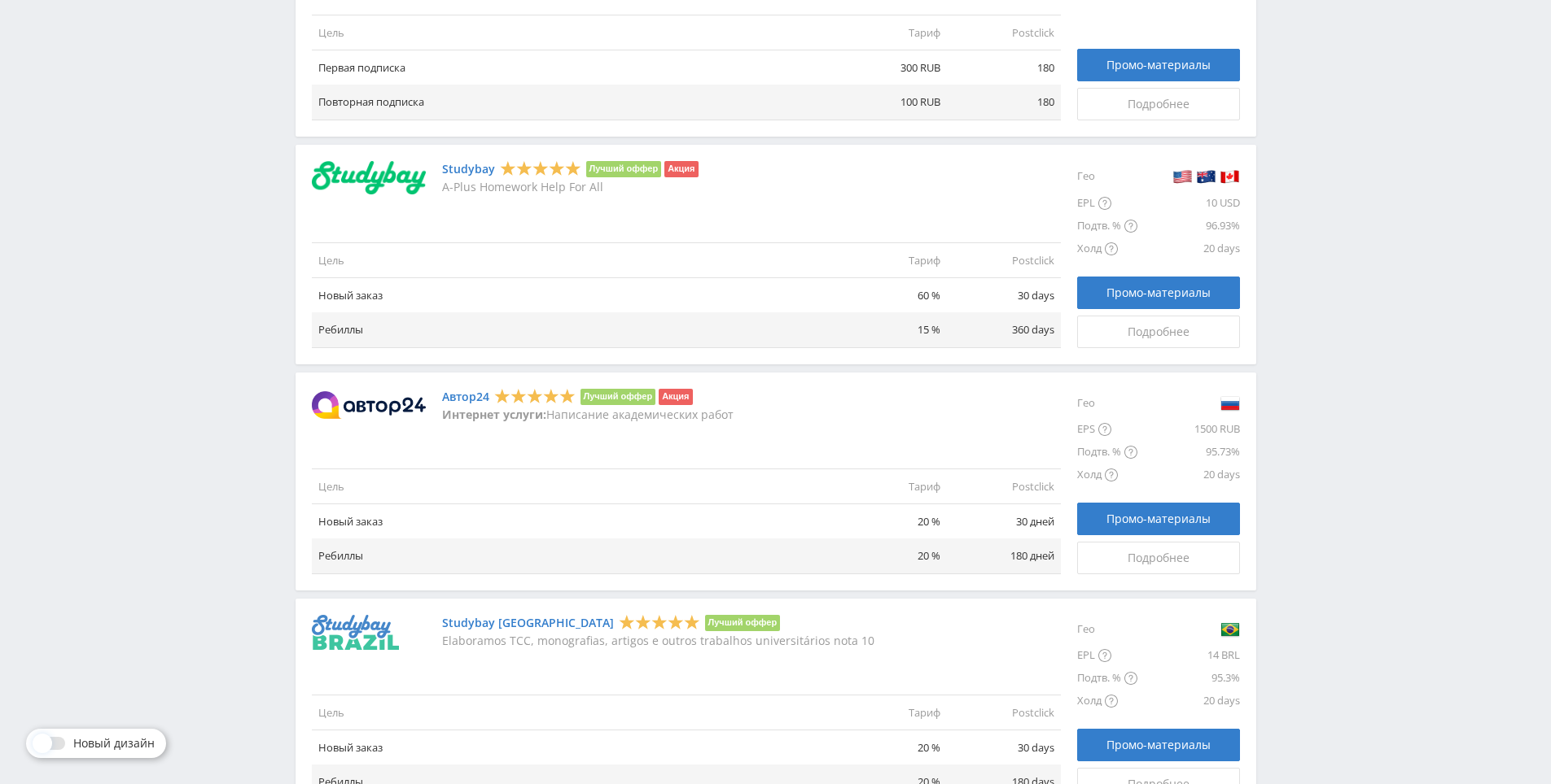
drag, startPoint x: 1308, startPoint y: 267, endPoint x: 1302, endPoint y: 246, distance: 21.8
click at [1302, 246] on div "Telegram-канал Инструменты База знаний Ваш менеджер: [PERSON_NAME] Online @edug…" at bounding box center [775, 133] width 1551 height 2523
drag, startPoint x: 1302, startPoint y: 240, endPoint x: 1298, endPoint y: 198, distance: 42.2
drag, startPoint x: 1298, startPoint y: 198, endPoint x: 1301, endPoint y: 188, distance: 10.4
click at [1298, 197] on div "Telegram-канал Инструменты База знаний Ваш менеджер: [PERSON_NAME] Online @edug…" at bounding box center [775, 133] width 1551 height 2523
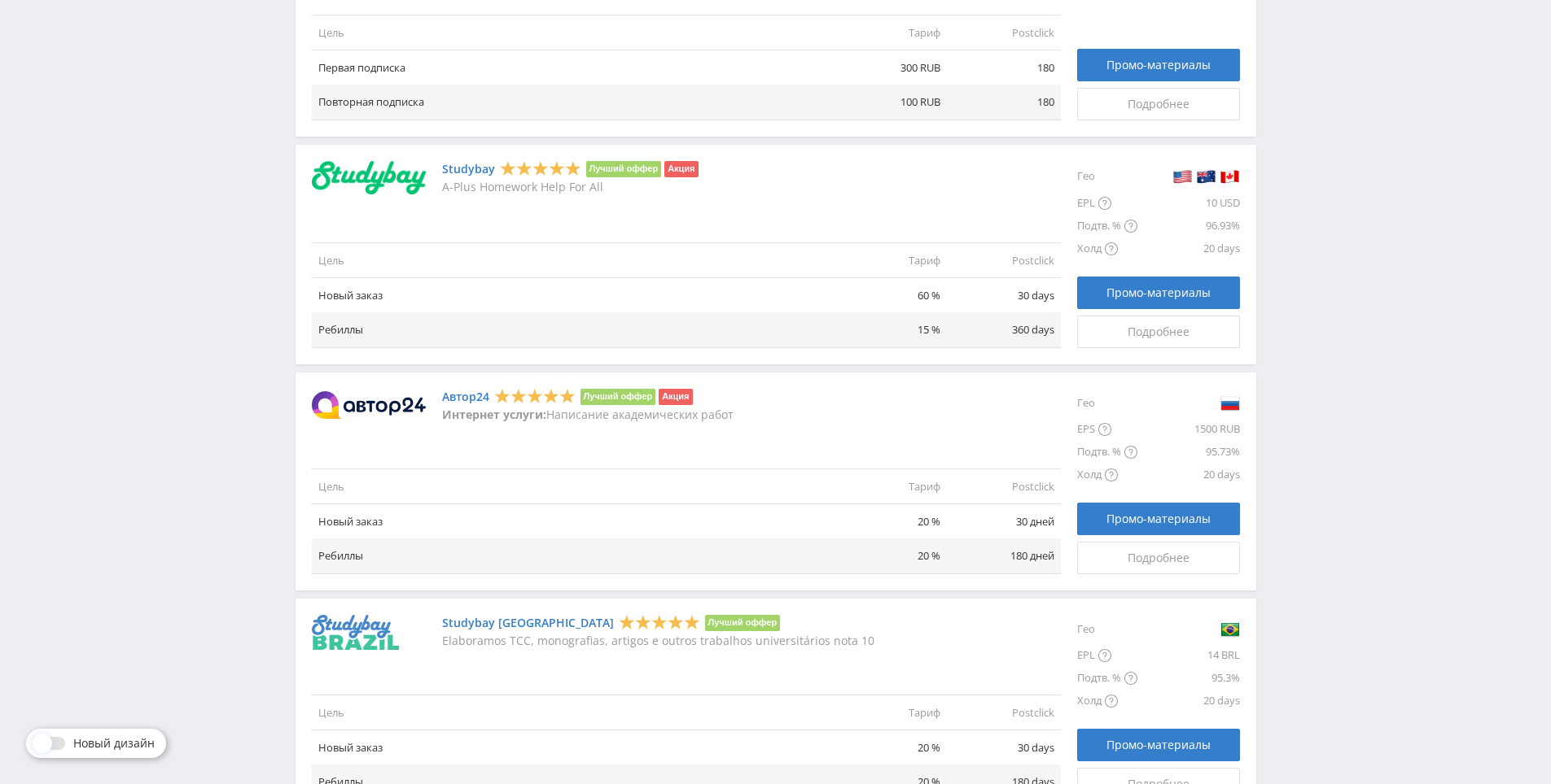
drag, startPoint x: 1301, startPoint y: 187, endPoint x: 1286, endPoint y: 212, distance: 29.2
click at [1307, 172] on div "Telegram-канал Инструменты База знаний Ваш менеджер: [PERSON_NAME] Online @edug…" at bounding box center [775, 133] width 1551 height 2523
drag, startPoint x: 1378, startPoint y: 237, endPoint x: 1361, endPoint y: 203, distance: 38.0
drag, startPoint x: 1352, startPoint y: 186, endPoint x: 1352, endPoint y: 176, distance: 10.0
click at [1352, 180] on div "Telegram-канал Инструменты База знаний Ваш менеджер: [PERSON_NAME] Online @edug…" at bounding box center [775, 133] width 1551 height 2523
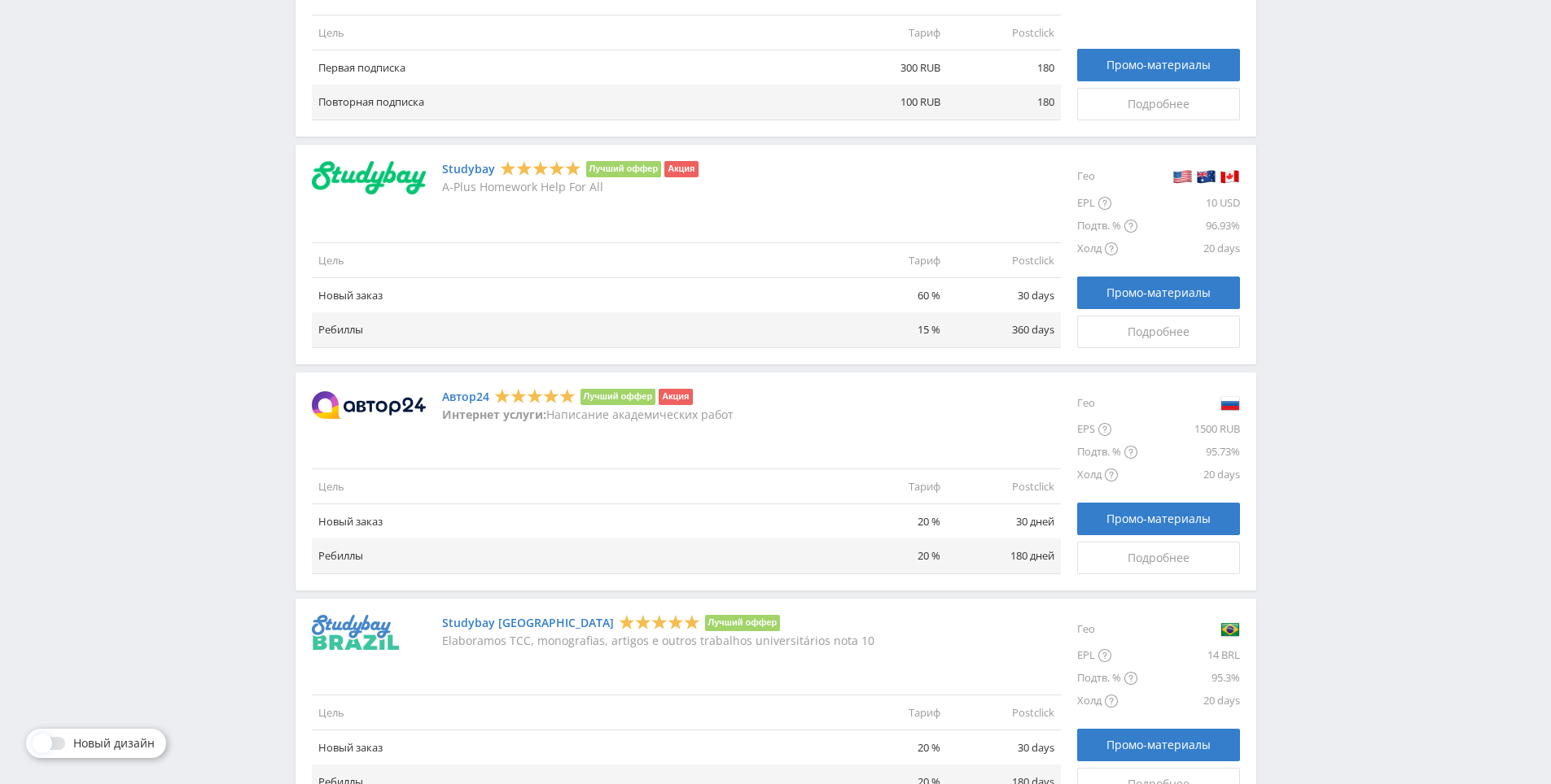
click at [1352, 176] on div "Telegram-канал Инструменты База знаний Ваш менеджер: [PERSON_NAME] Online @edug…" at bounding box center [775, 133] width 1551 height 2523
click at [1361, 137] on div "Telegram-канал Инструменты База знаний Ваш менеджер: [PERSON_NAME] Online @edug…" at bounding box center [775, 133] width 1551 height 2523
click at [1361, 136] on div "Telegram-канал Инструменты База знаний Ваш менеджер: [PERSON_NAME] Online @edug…" at bounding box center [775, 133] width 1551 height 2523
drag, startPoint x: 1357, startPoint y: 157, endPoint x: 1357, endPoint y: 129, distance: 28.0
click at [1357, 129] on div "Telegram-канал Инструменты База знаний Ваш менеджер: [PERSON_NAME] Online @edug…" at bounding box center [775, 133] width 1551 height 2523
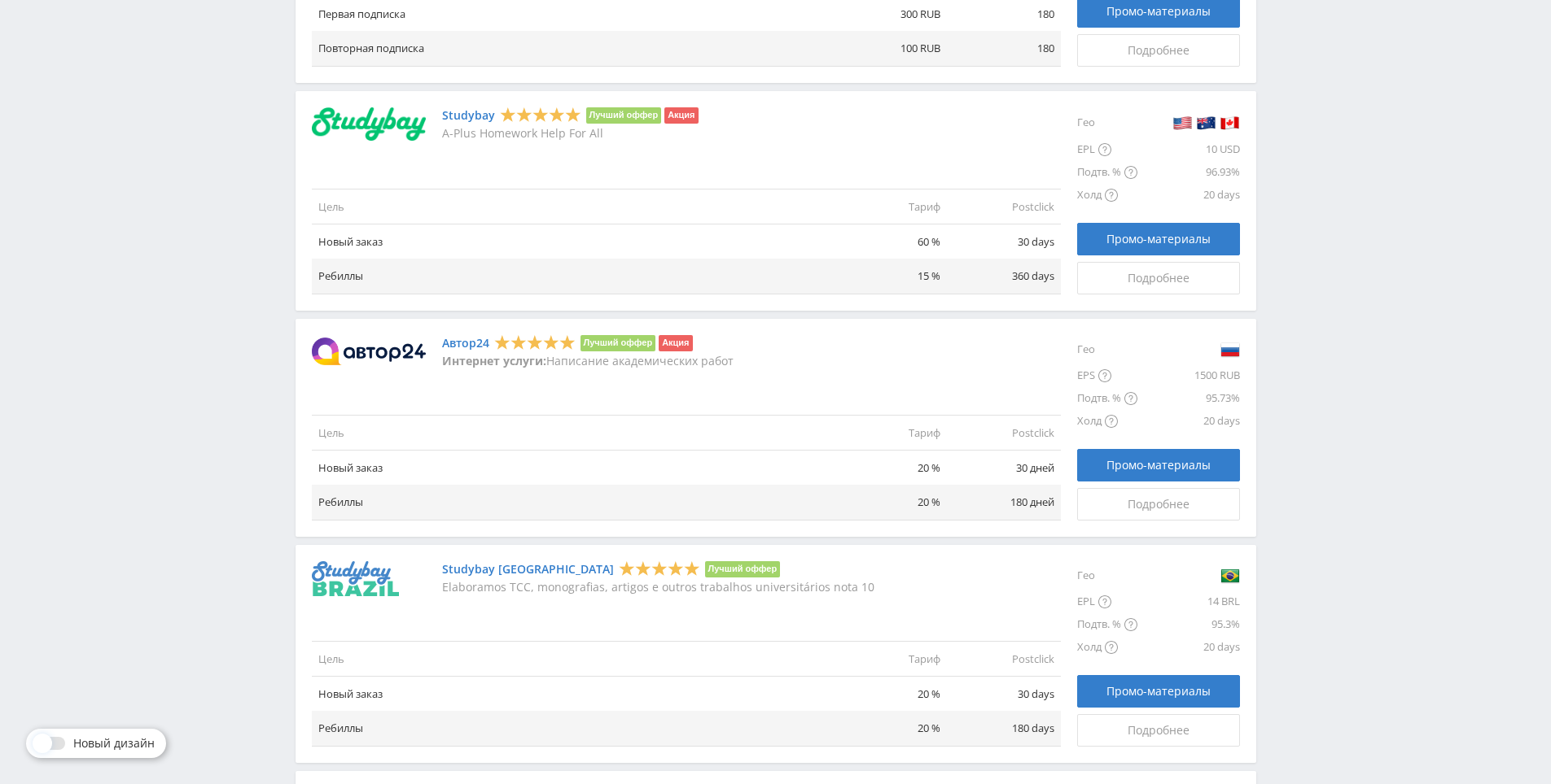
drag, startPoint x: 1359, startPoint y: 154, endPoint x: 1350, endPoint y: 241, distance: 87.5
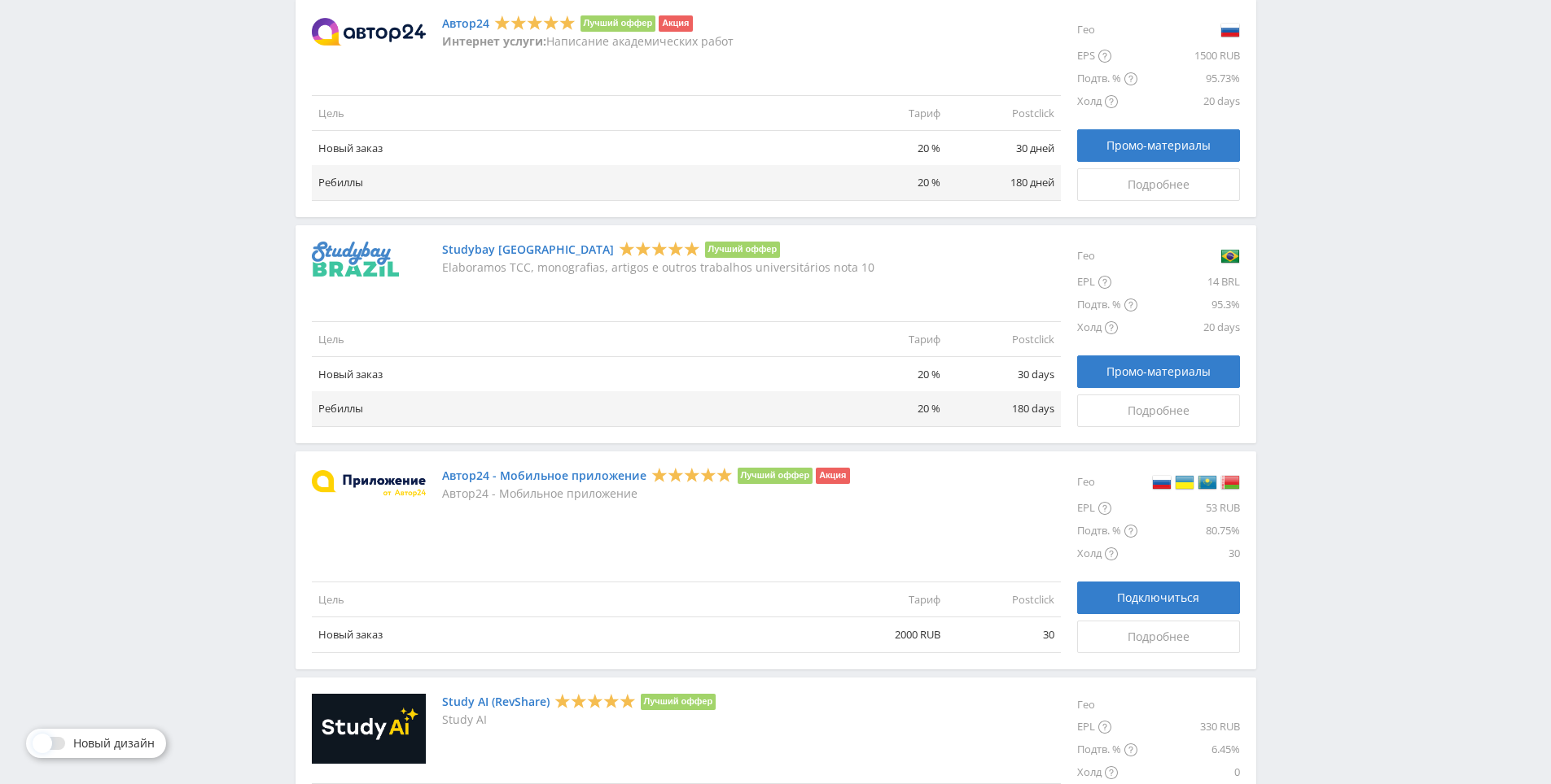
drag, startPoint x: 1317, startPoint y: 421, endPoint x: 1302, endPoint y: 520, distance: 100.1
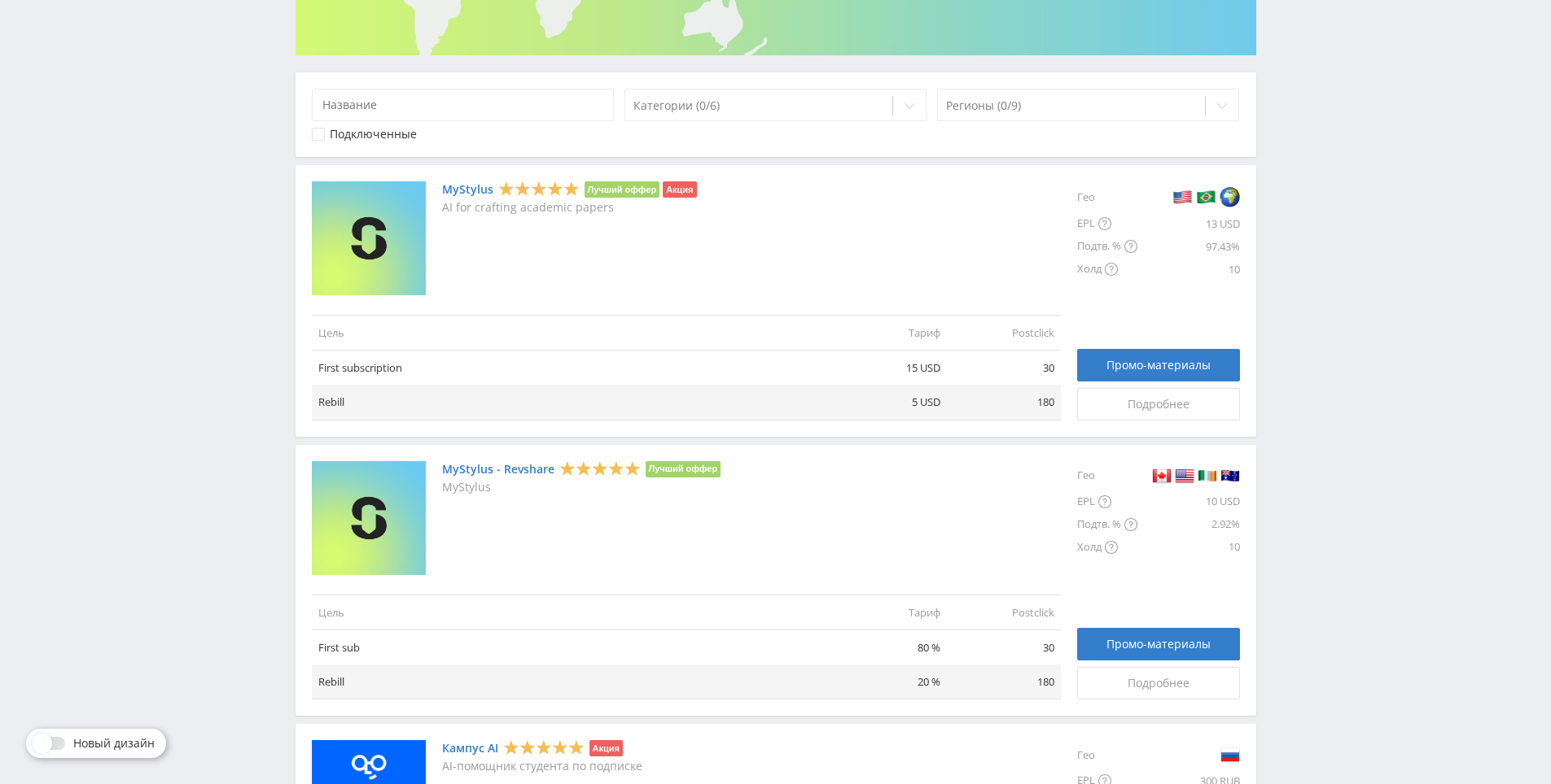
scroll to position [0, 0]
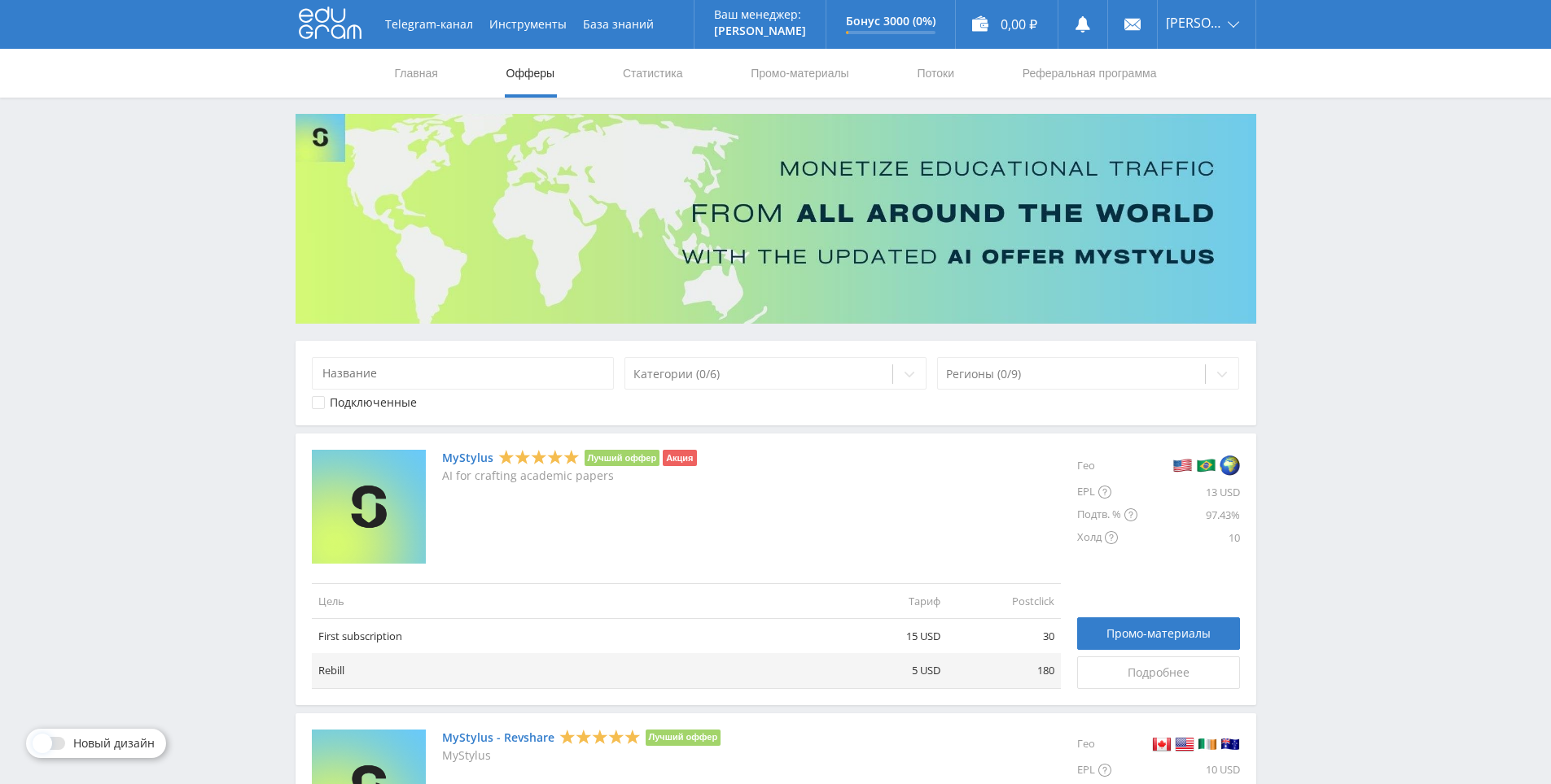
drag, startPoint x: 1321, startPoint y: 436, endPoint x: 1332, endPoint y: 237, distance: 199.3
drag, startPoint x: 1337, startPoint y: 276, endPoint x: 1340, endPoint y: 215, distance: 61.1
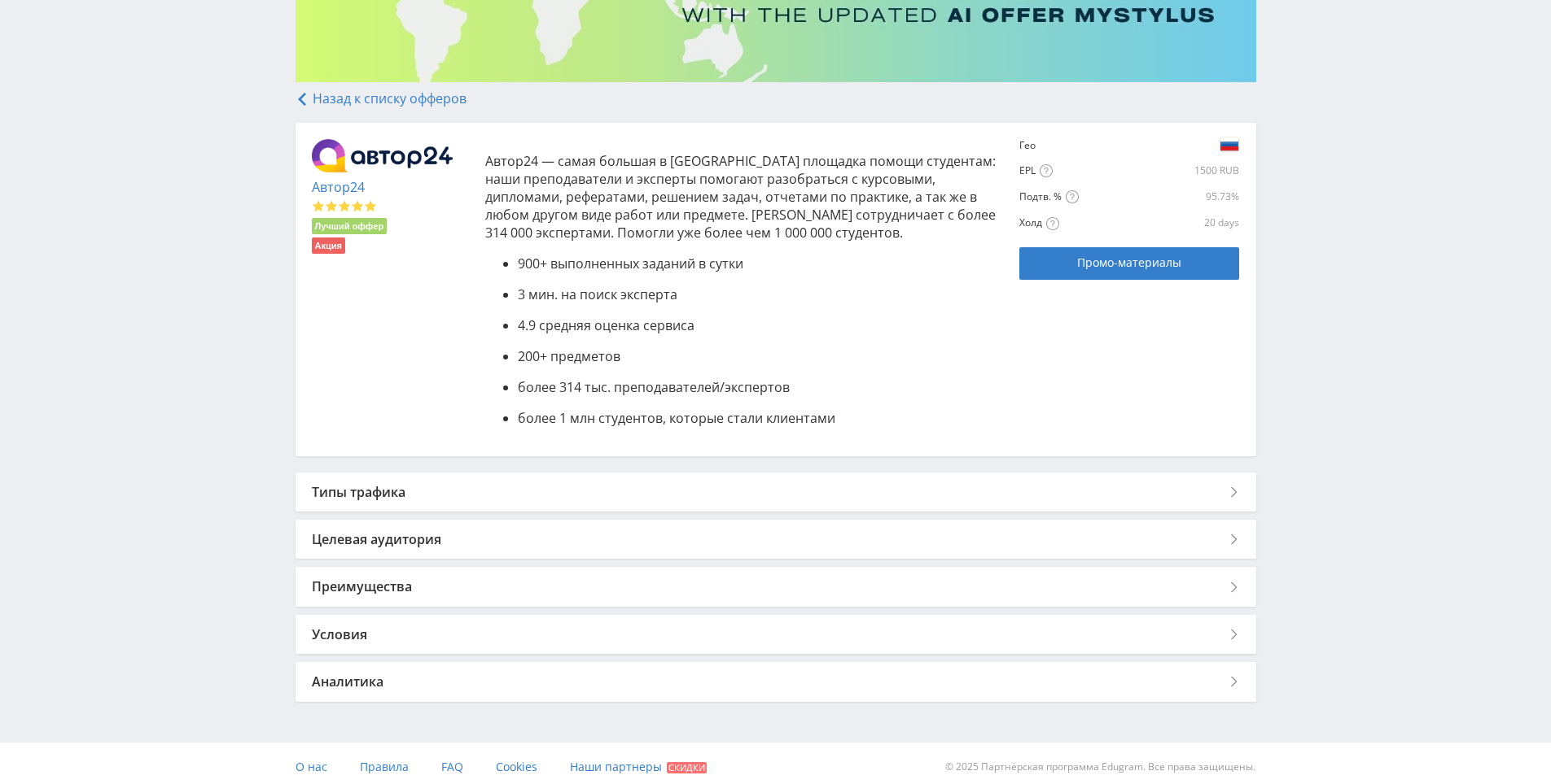
drag, startPoint x: 1278, startPoint y: 277, endPoint x: 1181, endPoint y: 421, distance: 173.6
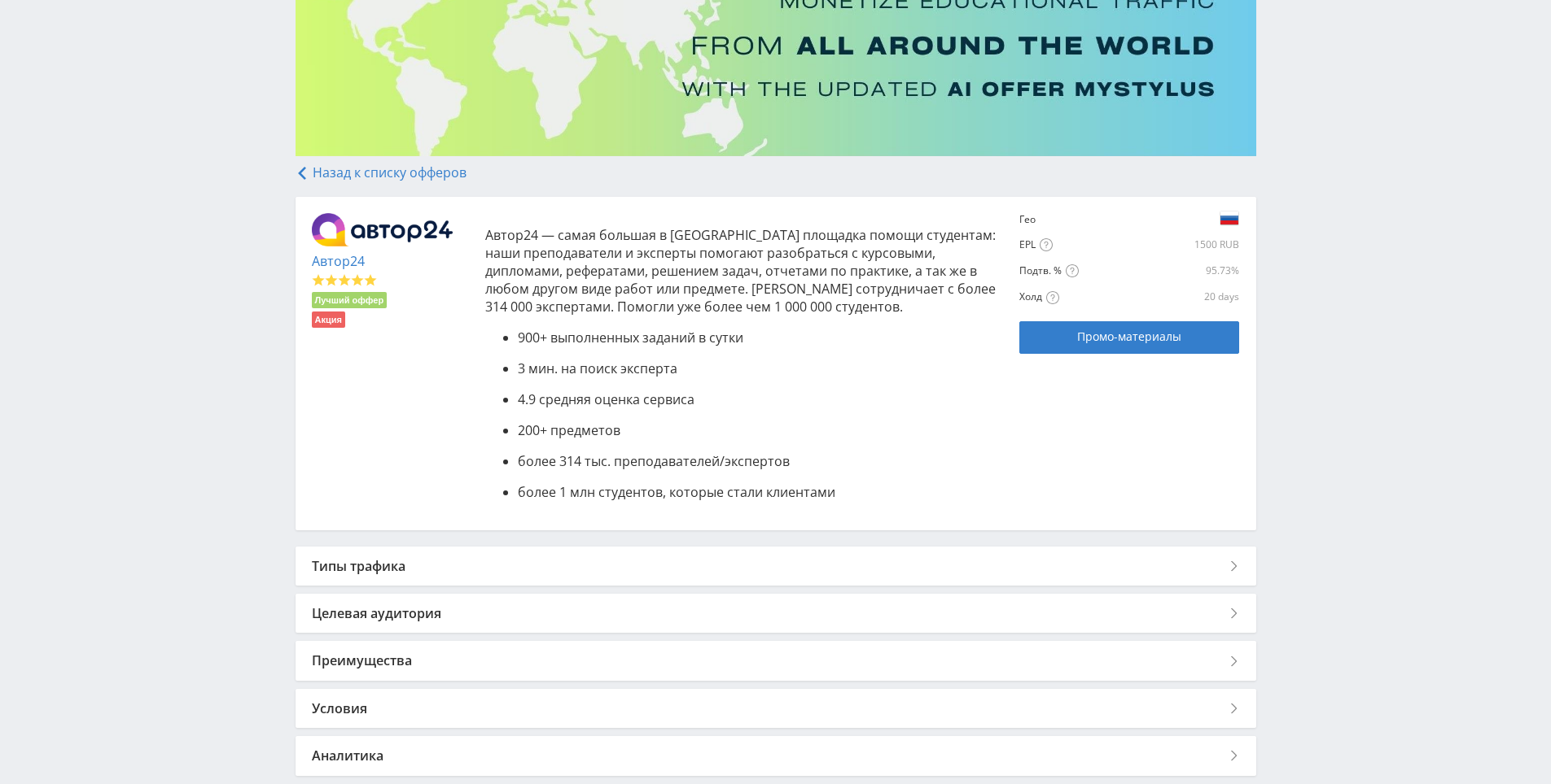
click at [1149, 562] on div "Типы трафика" at bounding box center [776, 566] width 961 height 39
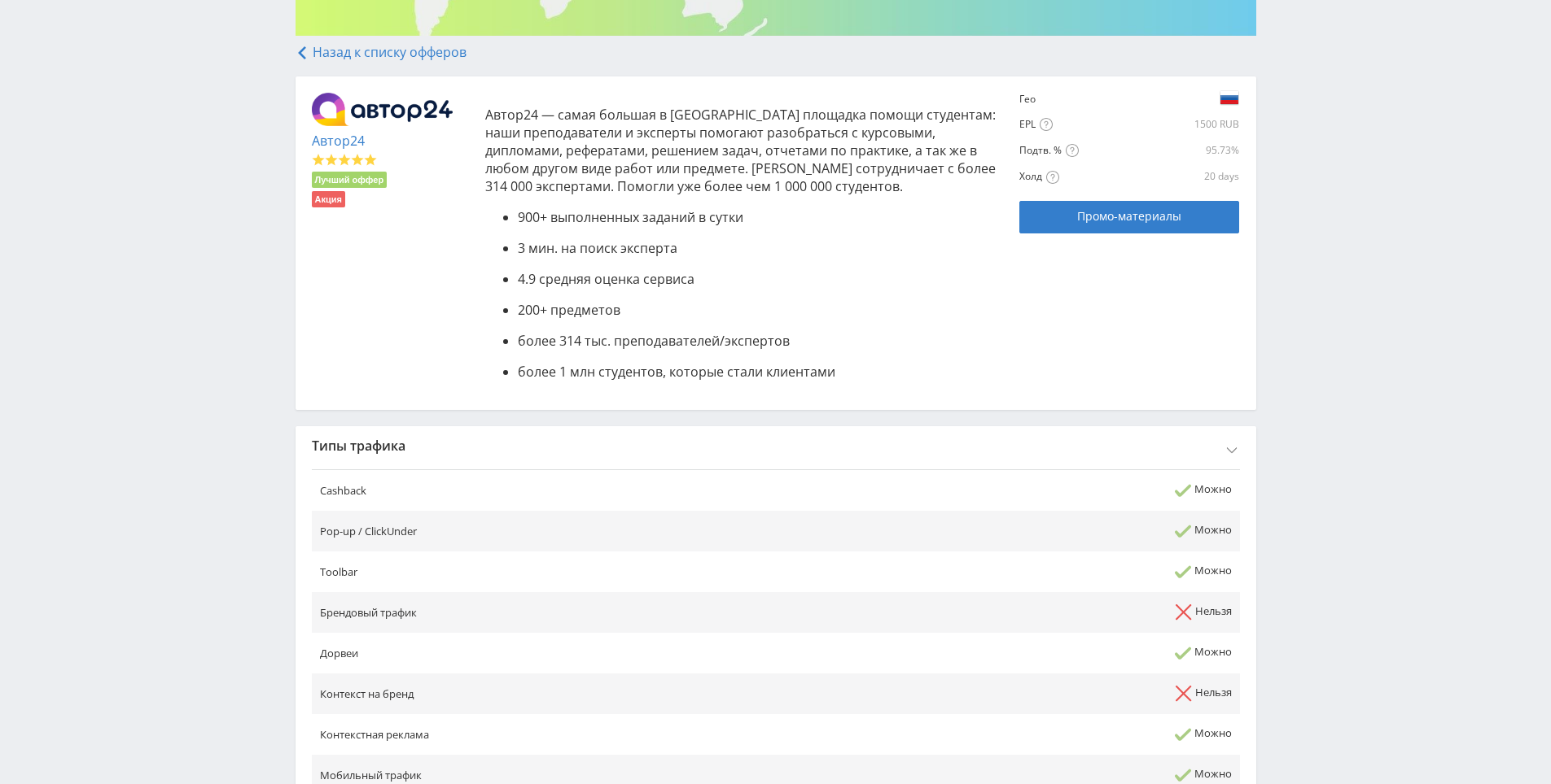
scroll to position [412, 0]
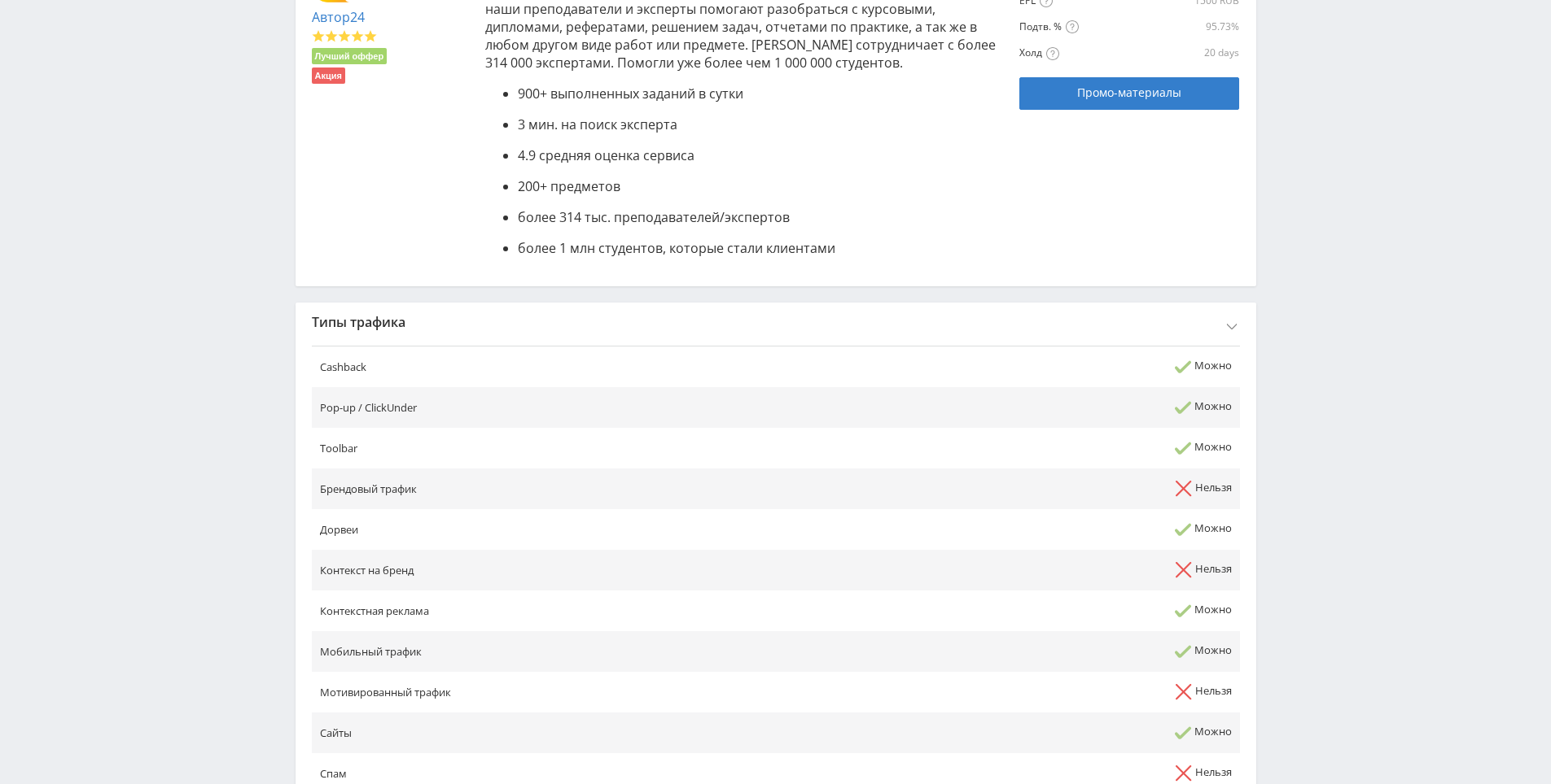
click at [1154, 347] on td "Можно" at bounding box center [1092, 367] width 296 height 42
click at [1162, 333] on div "Типы трафика" at bounding box center [776, 322] width 961 height 39
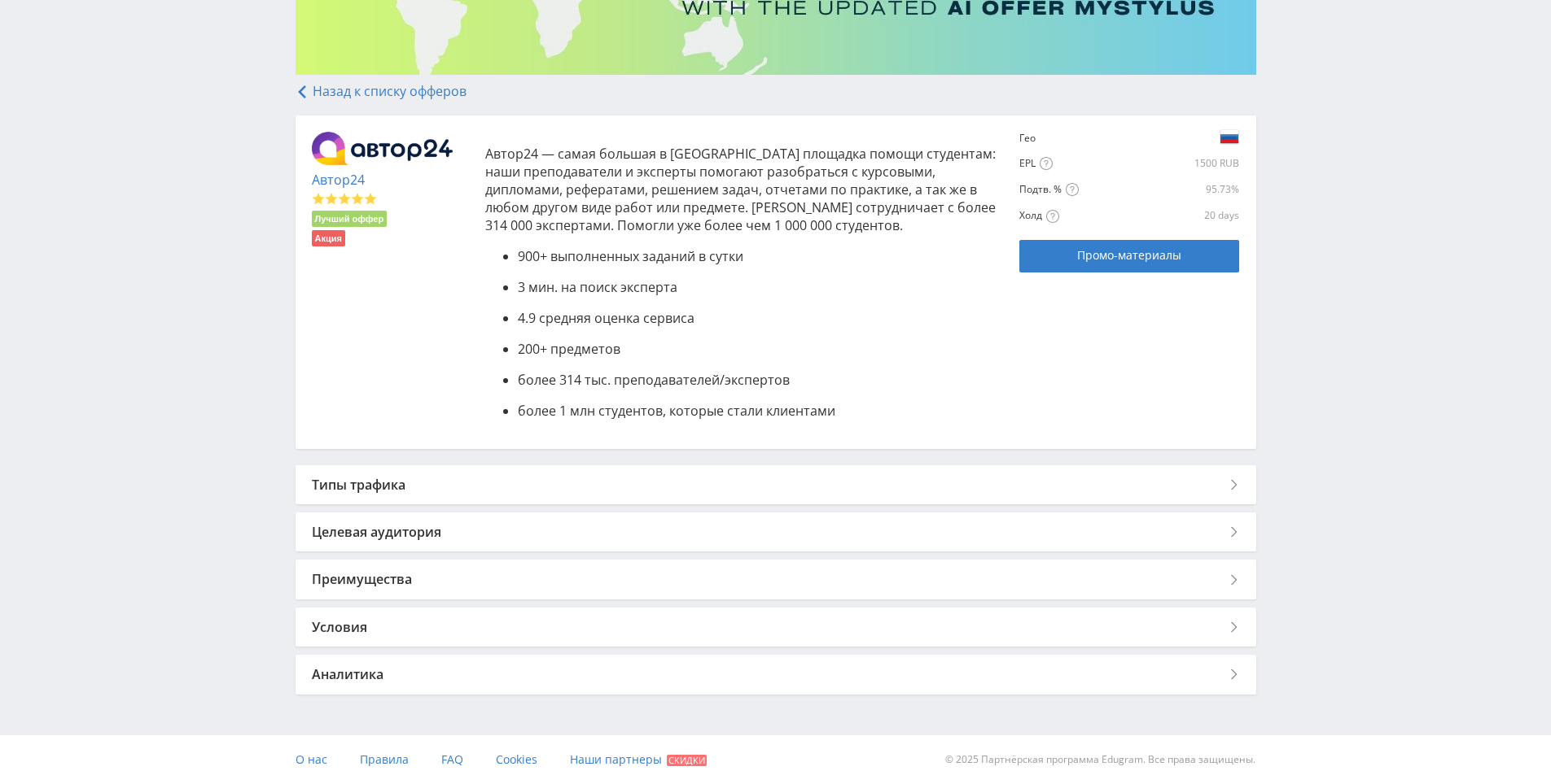
drag, startPoint x: 1254, startPoint y: 351, endPoint x: 1256, endPoint y: 529, distance: 178.0
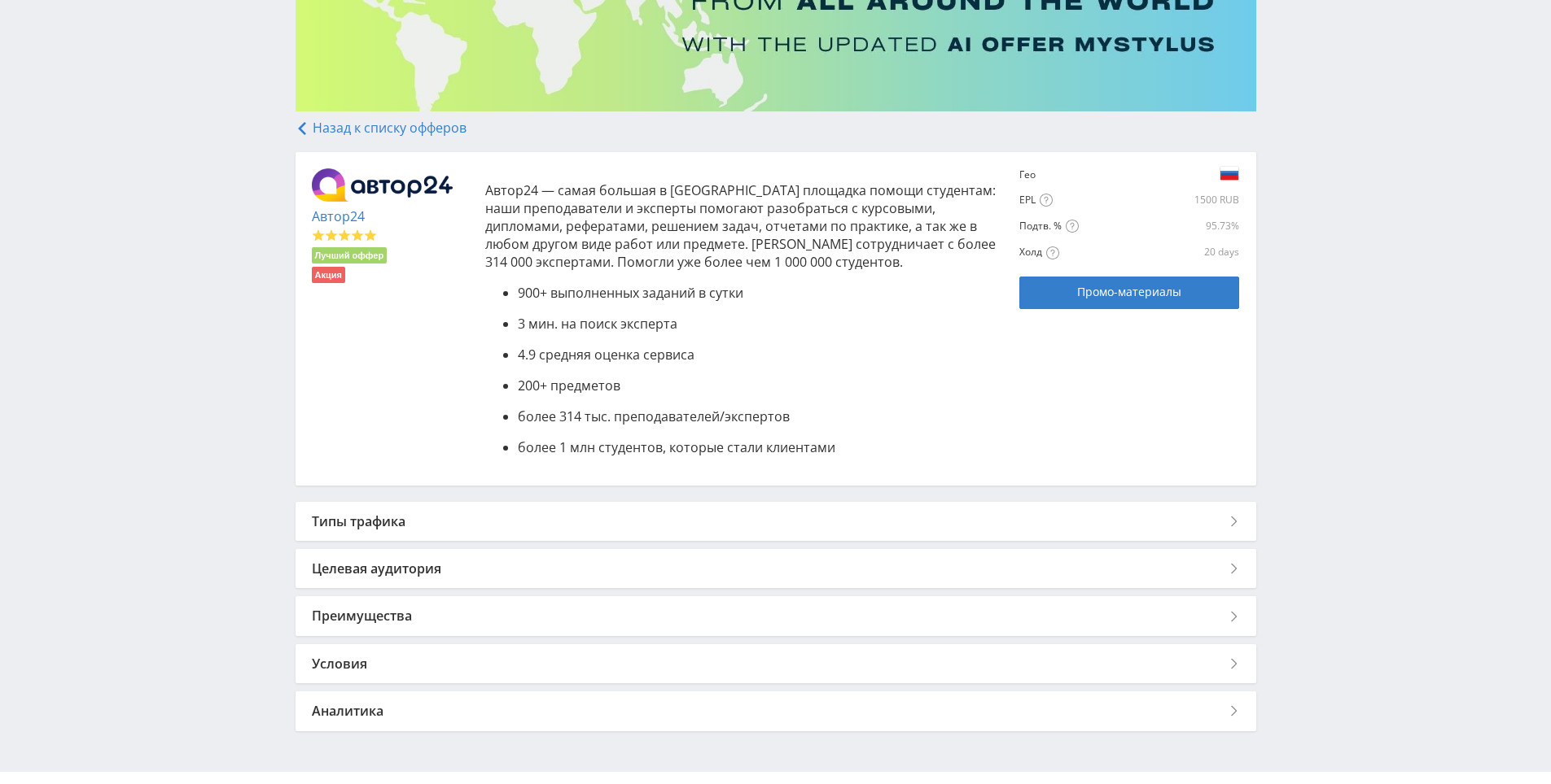
scroll to position [30, 0]
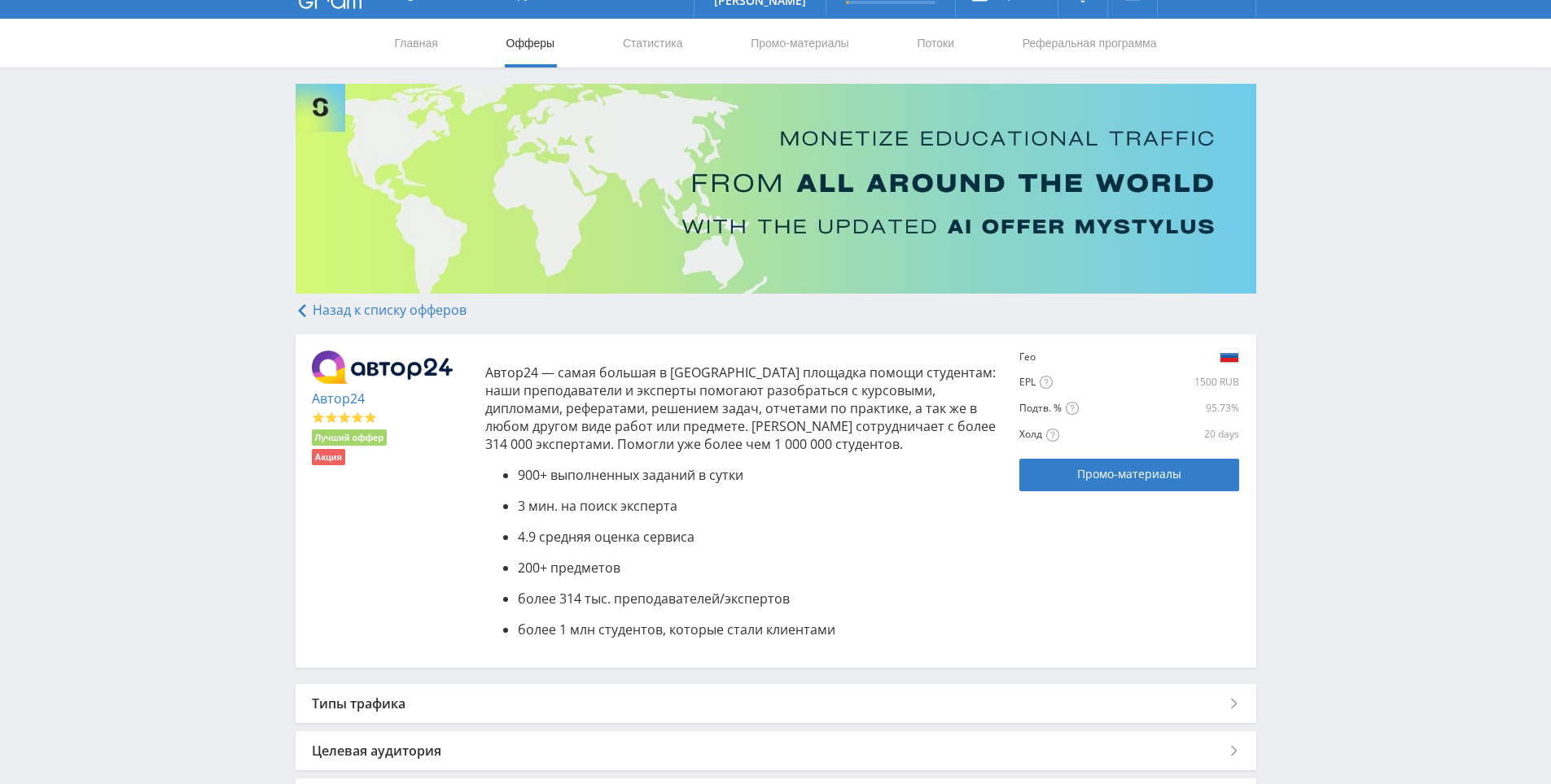
drag, startPoint x: 1256, startPoint y: 529, endPoint x: 1252, endPoint y: 358, distance: 171.0
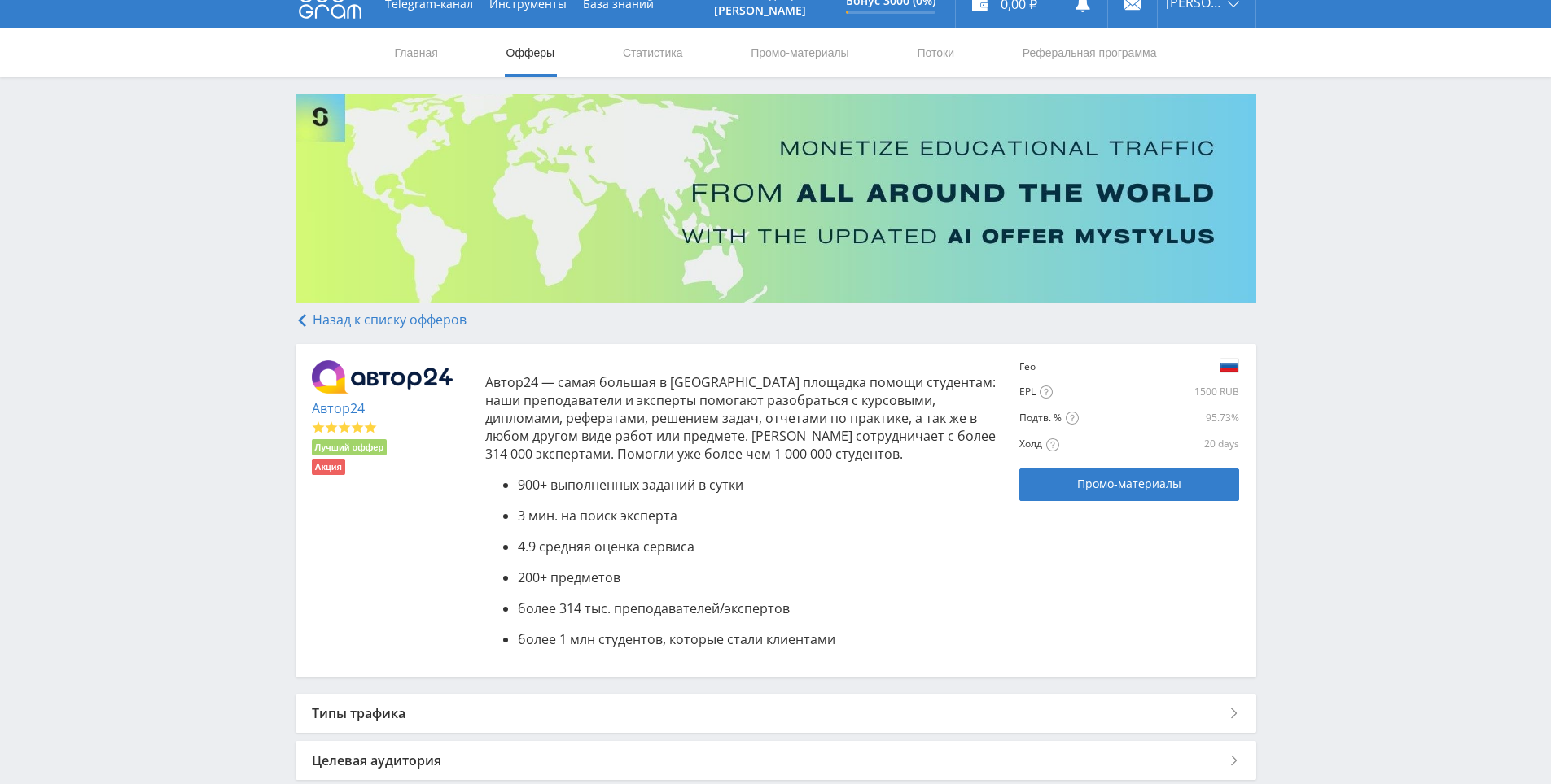
drag, startPoint x: 1277, startPoint y: 361, endPoint x: 1277, endPoint y: 398, distance: 37.0
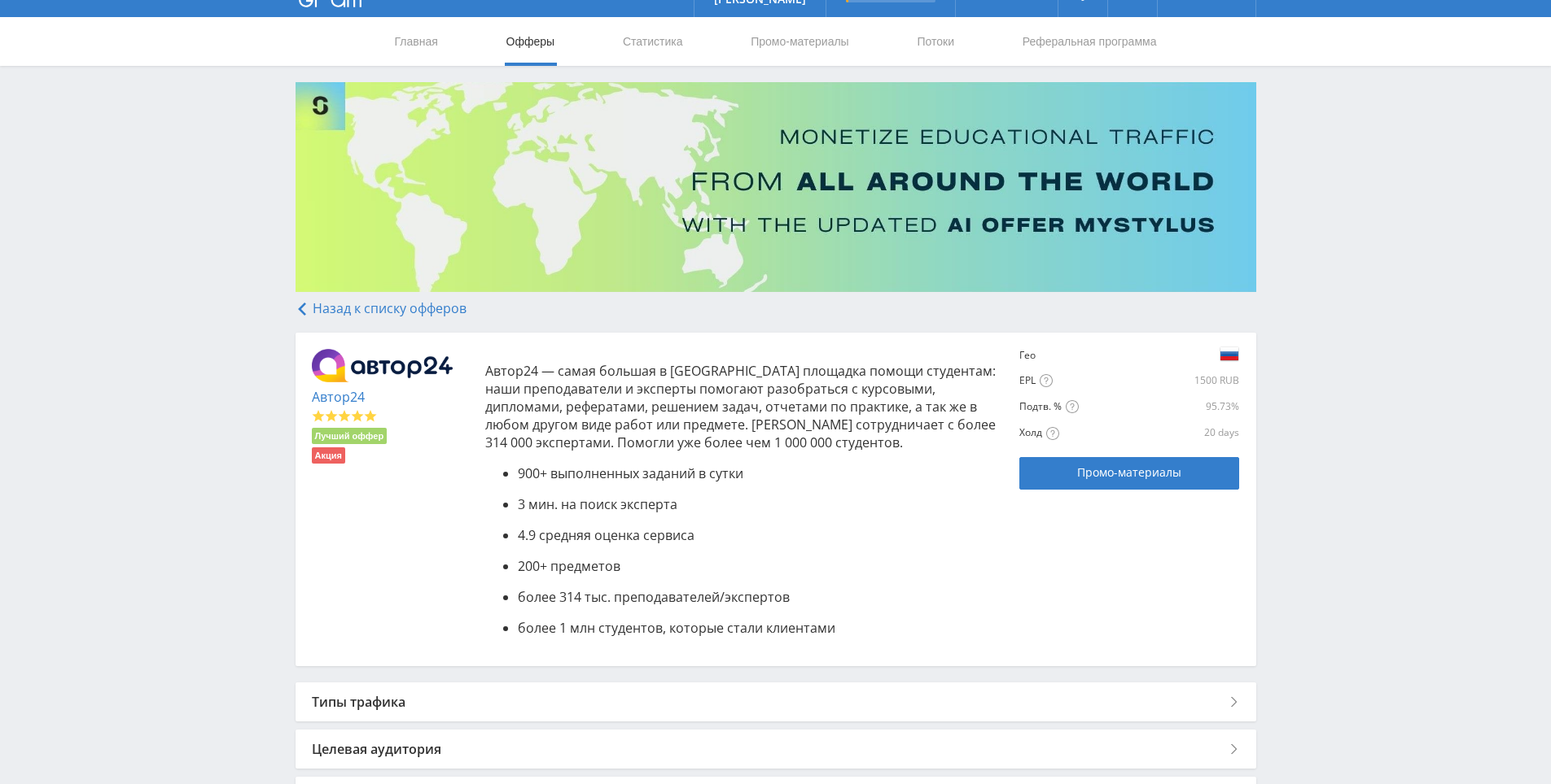
drag, startPoint x: 1284, startPoint y: 383, endPoint x: 1287, endPoint y: 328, distance: 55.1
click at [1287, 328] on div "Telegram-канал Инструменты База знаний Ваш менеджер: [PERSON_NAME] Online @edug…" at bounding box center [775, 485] width 1551 height 1033
click at [1279, 267] on div "Telegram-канал Инструменты База знаний Ваш менеджер: [PERSON_NAME] Online @edug…" at bounding box center [775, 485] width 1551 height 1033
click at [657, 472] on span "900+ выполненных заданий в сутки" at bounding box center [631, 473] width 226 height 18
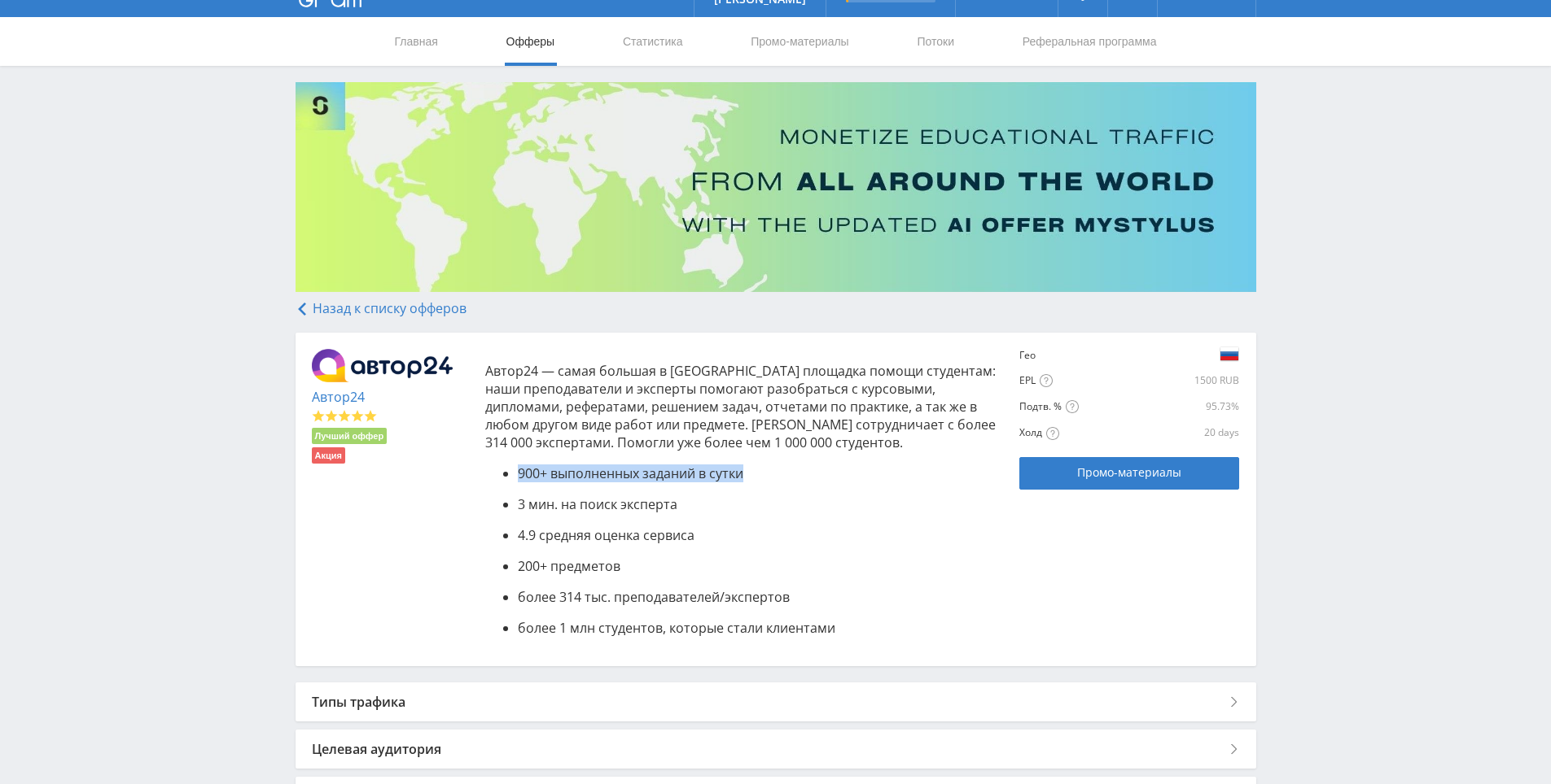
click at [657, 472] on span "900+ выполненных заданий в сутки" at bounding box center [631, 473] width 226 height 18
click at [619, 457] on div "Автор24 — самая большая в России площадка помощи студентам: наши преподаватели …" at bounding box center [736, 499] width 535 height 301
